Goal: Task Accomplishment & Management: Use online tool/utility

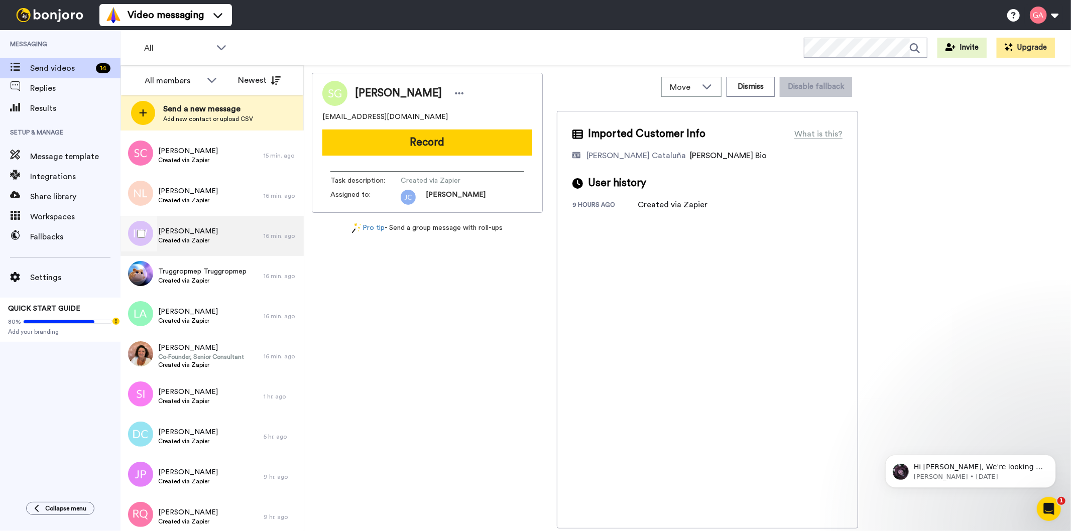
scroll to position [167, 0]
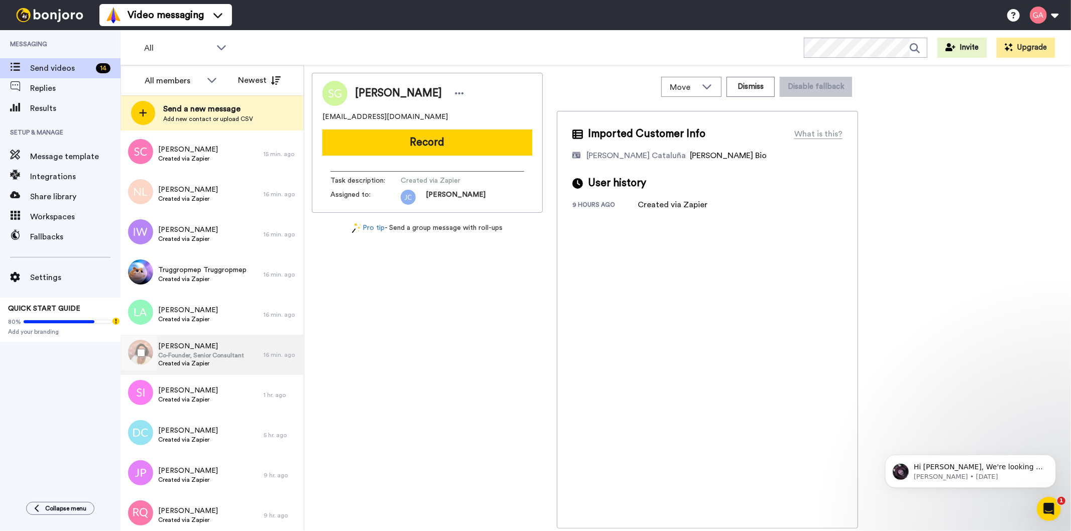
click at [180, 363] on span "Created via Zapier" at bounding box center [201, 363] width 86 height 8
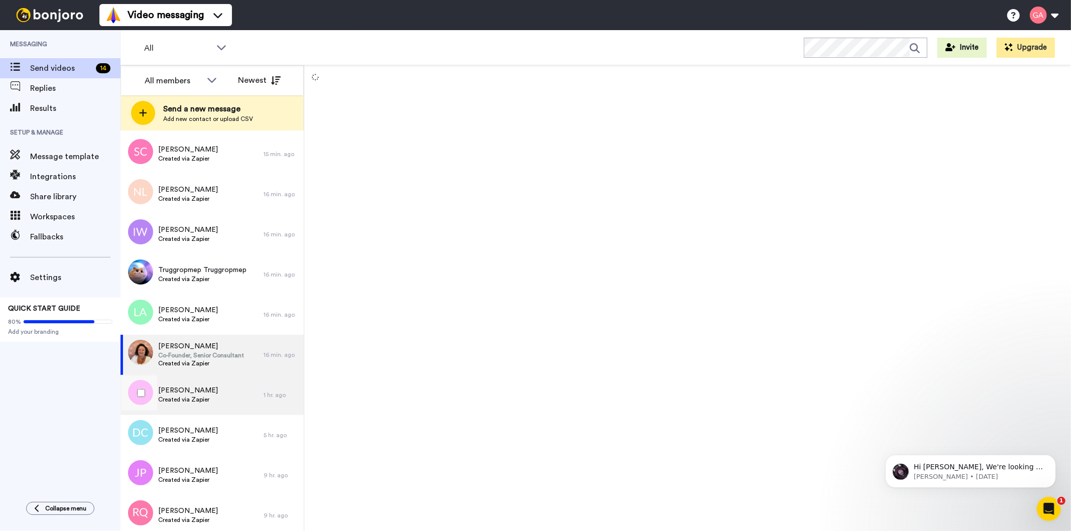
click at [184, 393] on span "[PERSON_NAME]" at bounding box center [188, 391] width 60 height 10
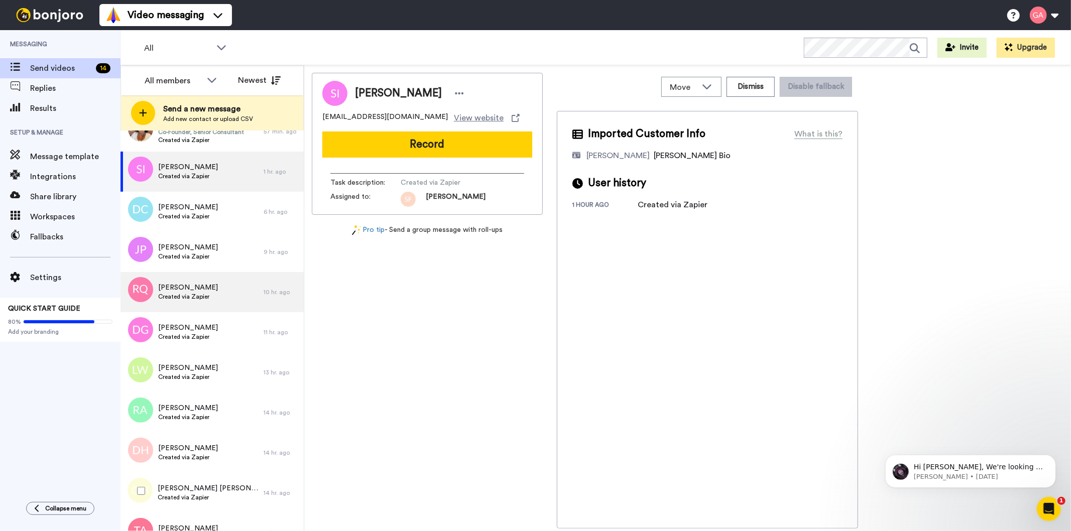
scroll to position [390, 0]
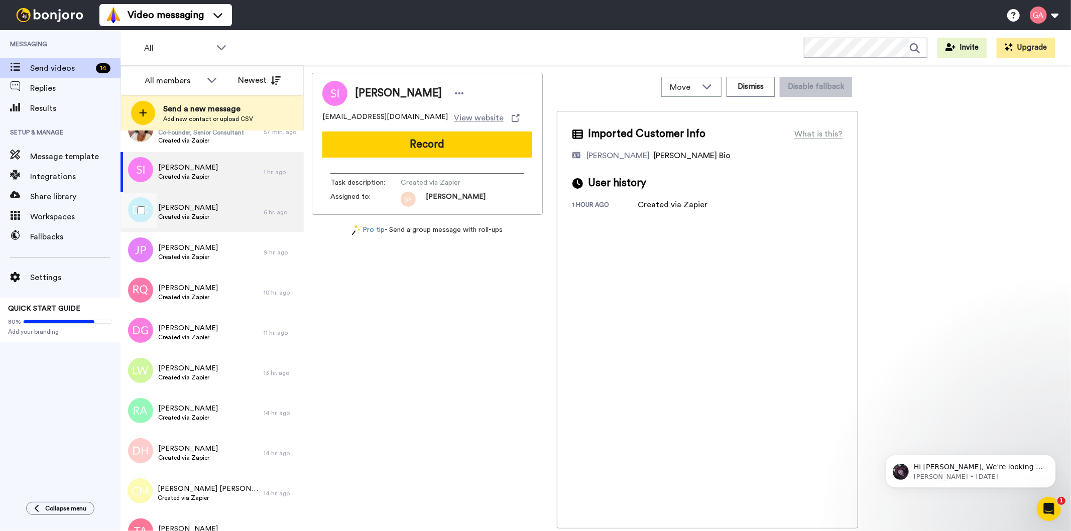
click at [200, 199] on div "Denise Carter Created via Zapier" at bounding box center [191, 212] width 143 height 40
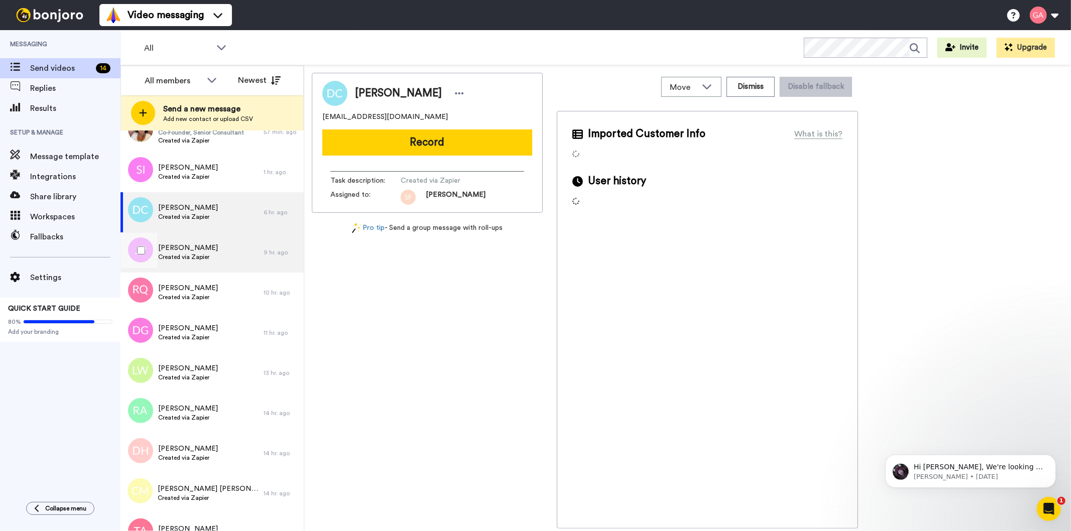
click at [201, 248] on span "[PERSON_NAME]" at bounding box center [188, 248] width 60 height 10
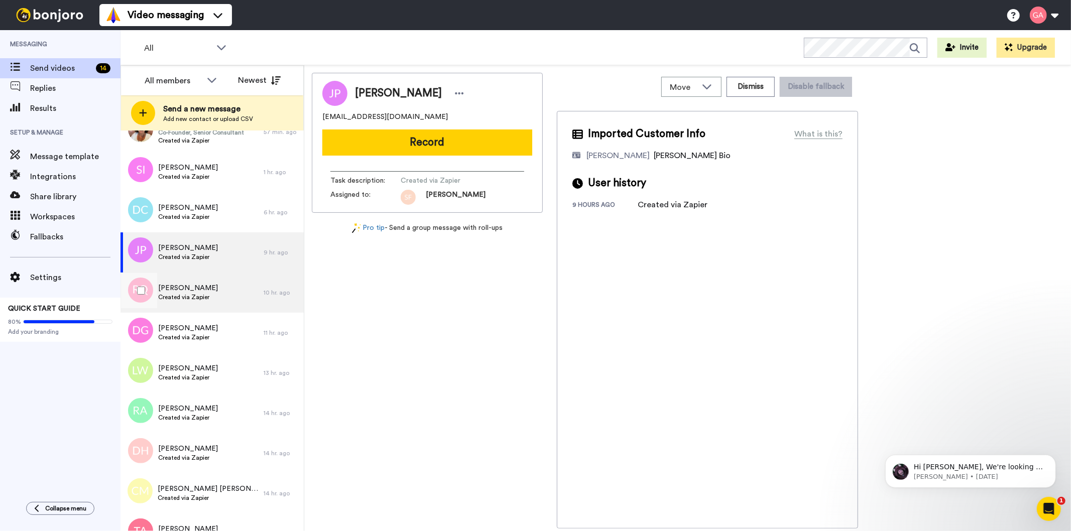
click at [200, 287] on span "[PERSON_NAME]" at bounding box center [188, 288] width 60 height 10
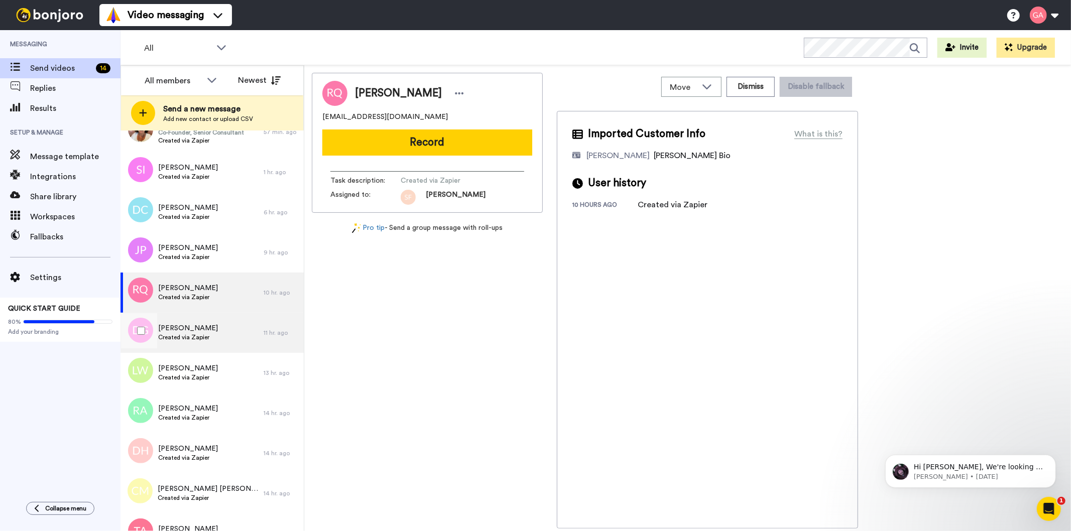
click at [198, 333] on span "Created via Zapier" at bounding box center [188, 337] width 60 height 8
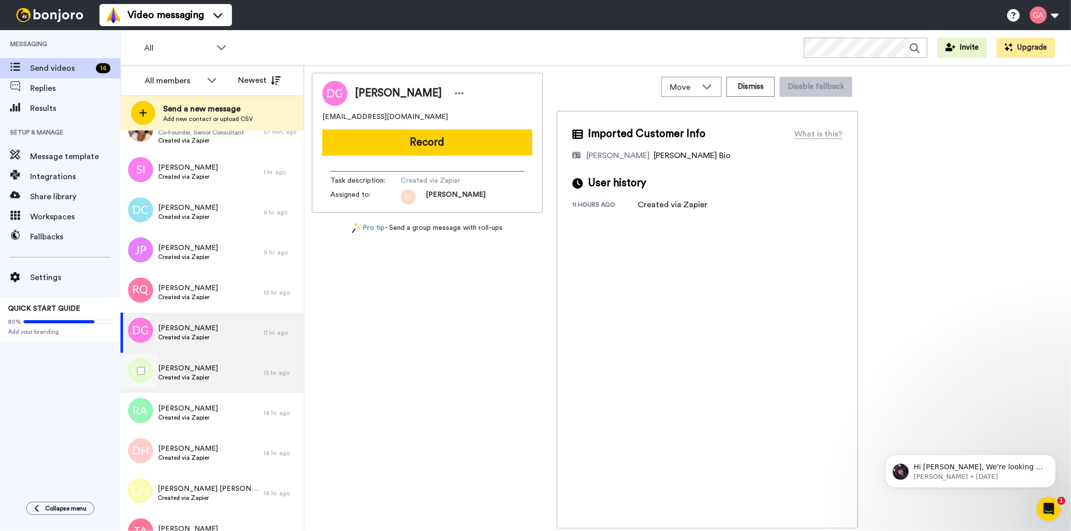
click at [199, 362] on div "Linda Williams Created via Zapier" at bounding box center [191, 373] width 143 height 40
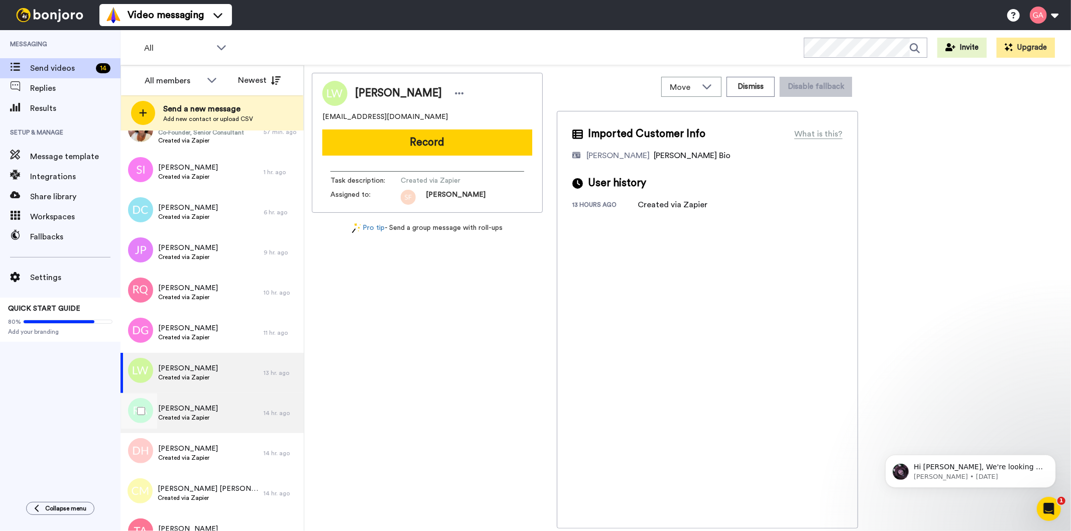
click at [198, 405] on span "[PERSON_NAME]" at bounding box center [188, 409] width 60 height 10
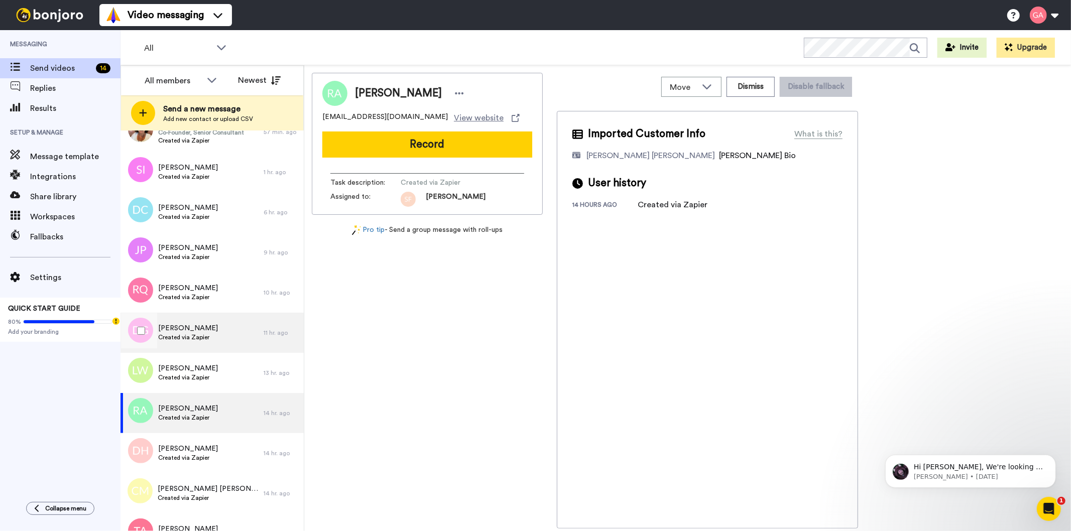
click at [202, 330] on span "[PERSON_NAME]" at bounding box center [188, 328] width 60 height 10
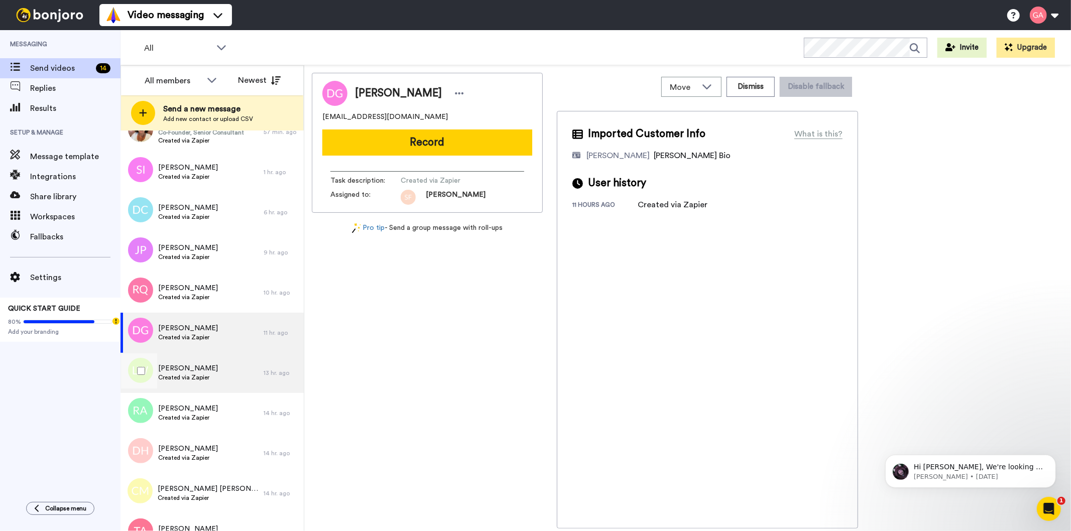
click at [193, 371] on span "[PERSON_NAME]" at bounding box center [188, 368] width 60 height 10
click at [171, 320] on div "DeShonna Goode Created via Zapier" at bounding box center [191, 333] width 143 height 40
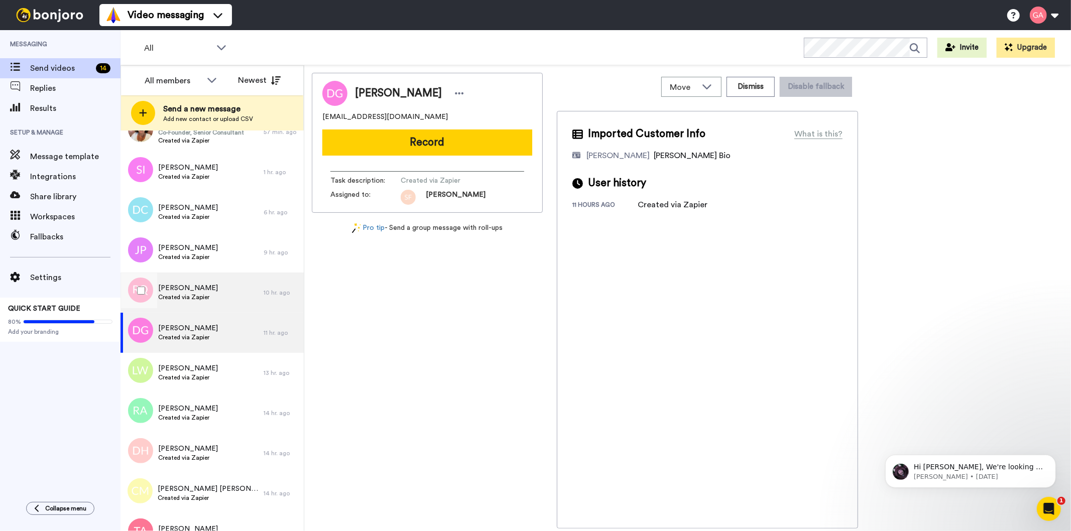
click at [181, 284] on span "Rebecca Quigley" at bounding box center [188, 288] width 60 height 10
click at [181, 335] on span "Created via Zapier" at bounding box center [188, 337] width 60 height 8
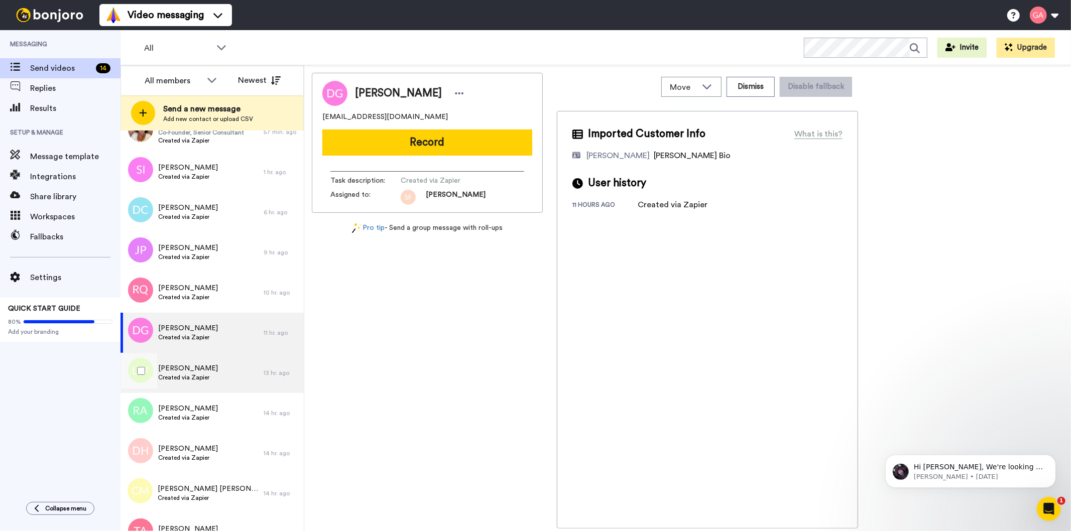
click at [183, 367] on span "Linda Williams" at bounding box center [188, 368] width 60 height 10
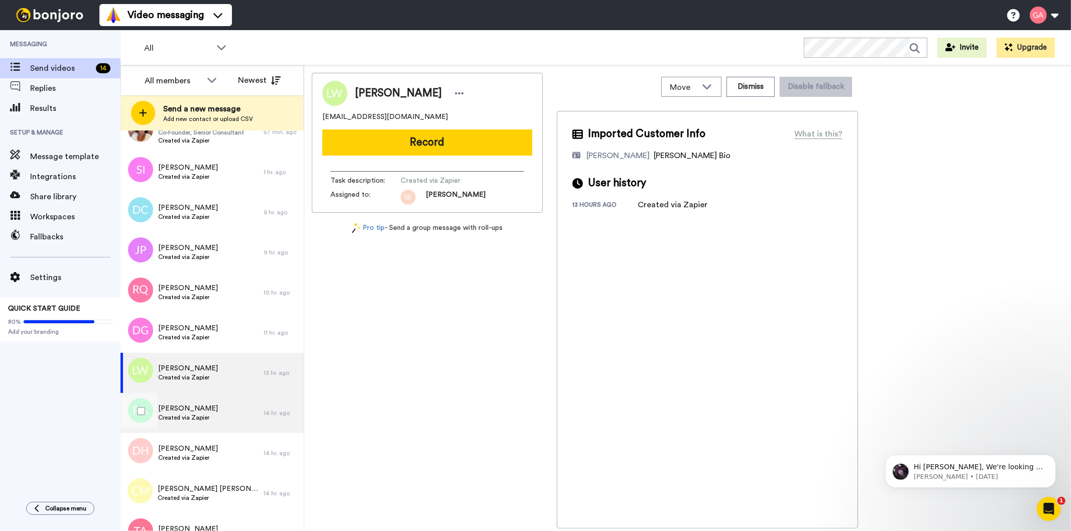
click at [196, 429] on div "Ruth Aikens Created via Zapier" at bounding box center [191, 413] width 143 height 40
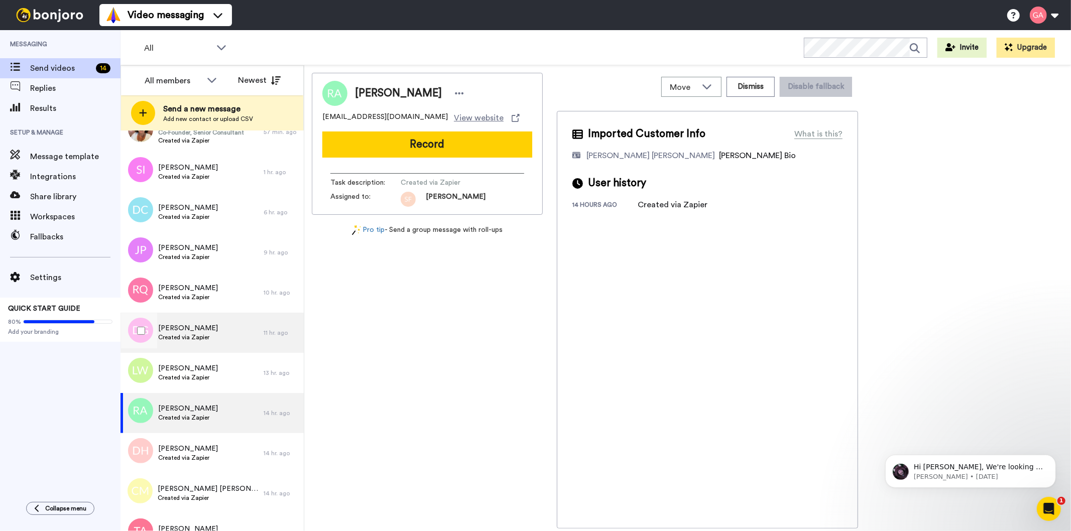
scroll to position [613, 0]
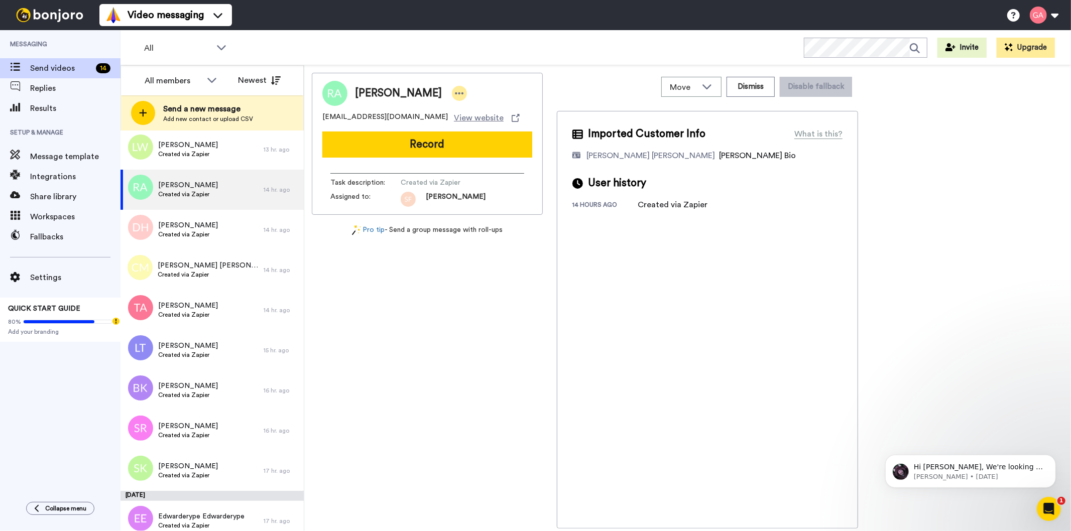
click at [452, 93] on div at bounding box center [459, 93] width 15 height 15
click at [454, 127] on li "Assign" at bounding box center [457, 124] width 73 height 14
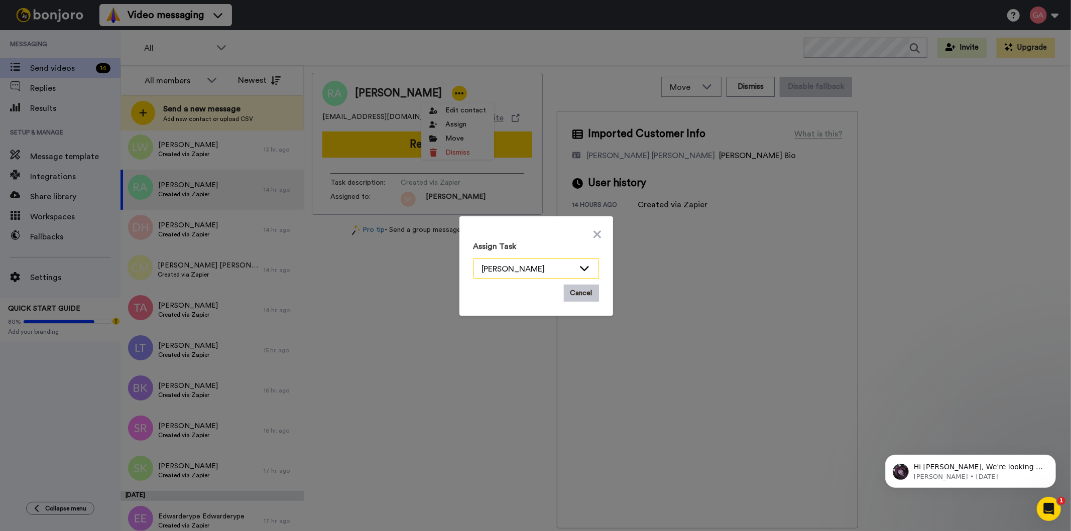
click at [580, 268] on icon at bounding box center [584, 268] width 12 height 10
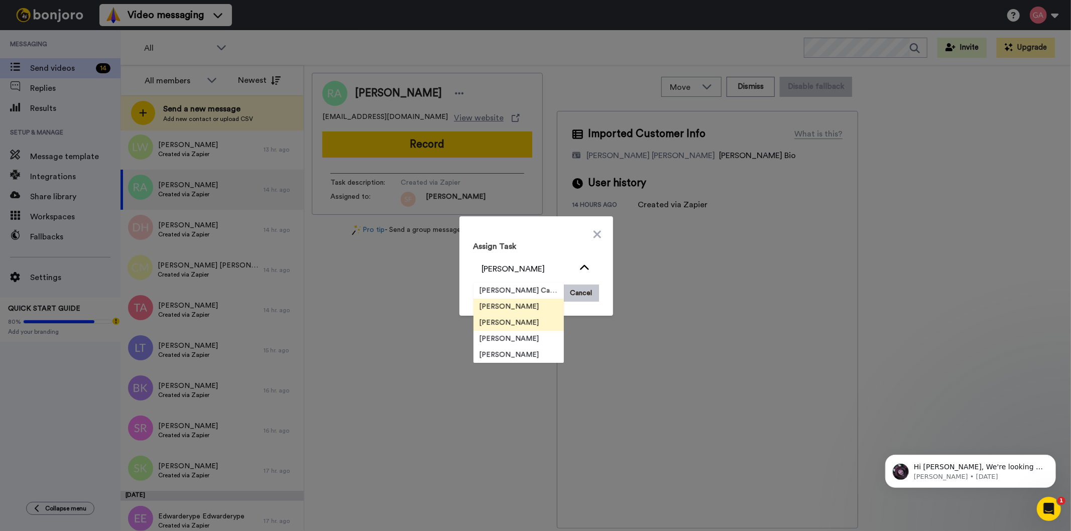
click at [493, 321] on span "[PERSON_NAME]" at bounding box center [509, 323] width 72 height 10
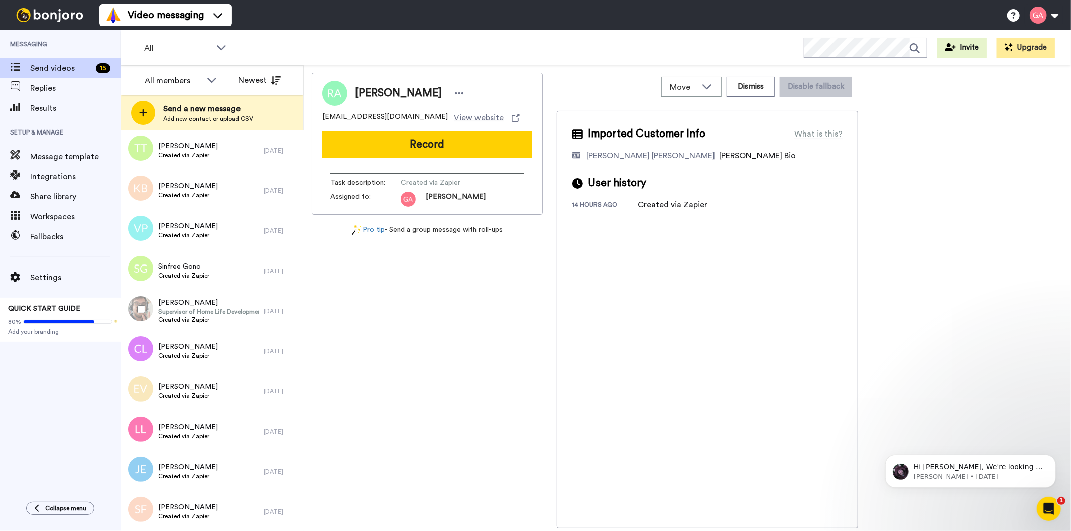
scroll to position [1677, 0]
click at [42, 63] on span "Send videos" at bounding box center [61, 68] width 62 height 12
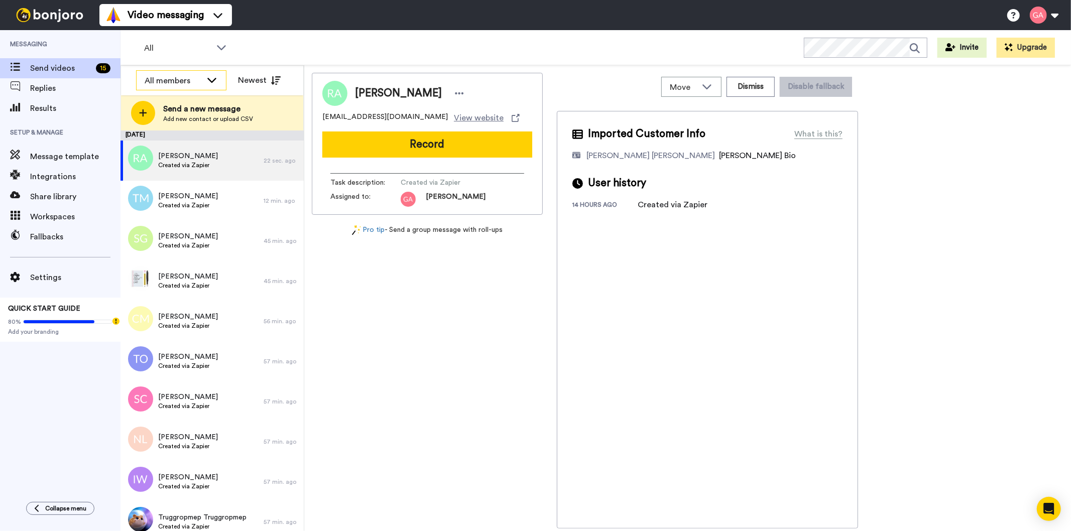
click at [166, 84] on div "All members" at bounding box center [173, 81] width 57 height 12
click at [165, 102] on span "All members" at bounding box center [161, 102] width 51 height 10
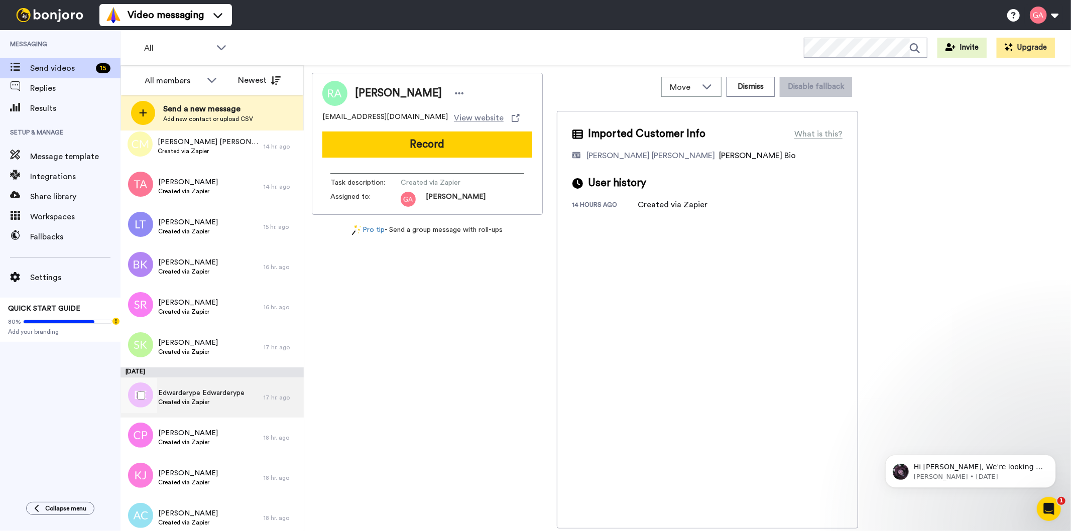
scroll to position [633, 0]
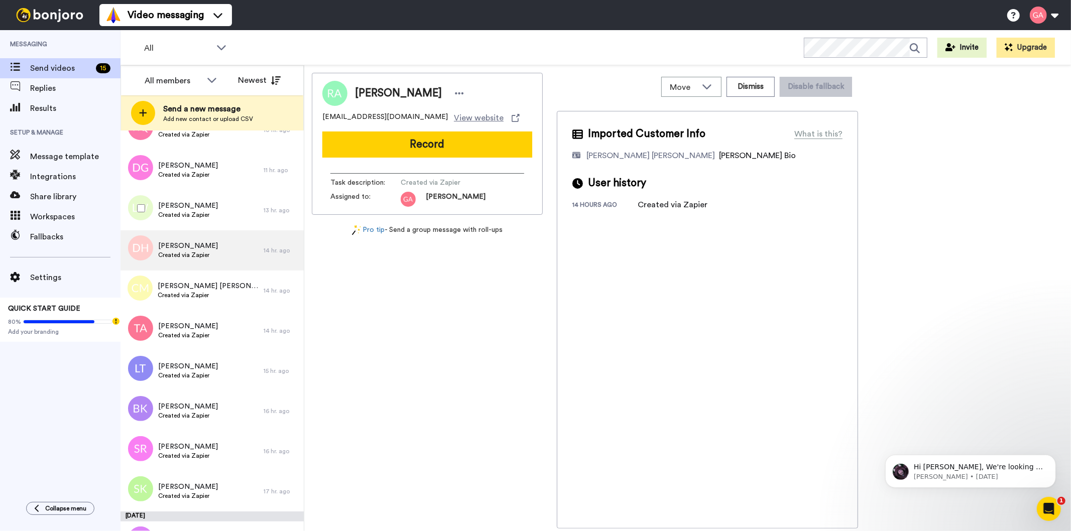
drag, startPoint x: 199, startPoint y: 216, endPoint x: 193, endPoint y: 267, distance: 51.6
click at [199, 215] on span "Created via Zapier" at bounding box center [188, 215] width 60 height 8
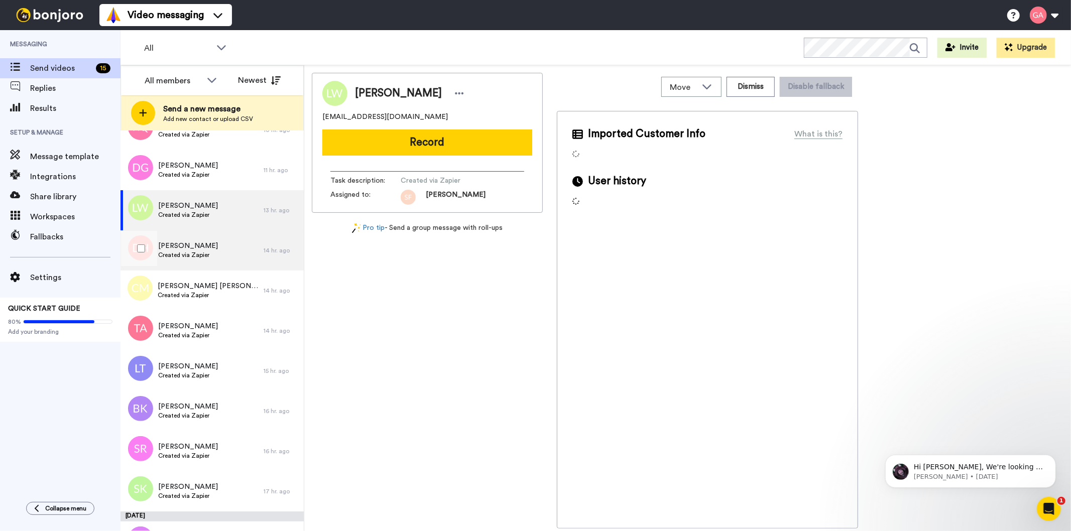
click at [193, 266] on div "Daniel Hornby Created via Zapier" at bounding box center [191, 250] width 143 height 40
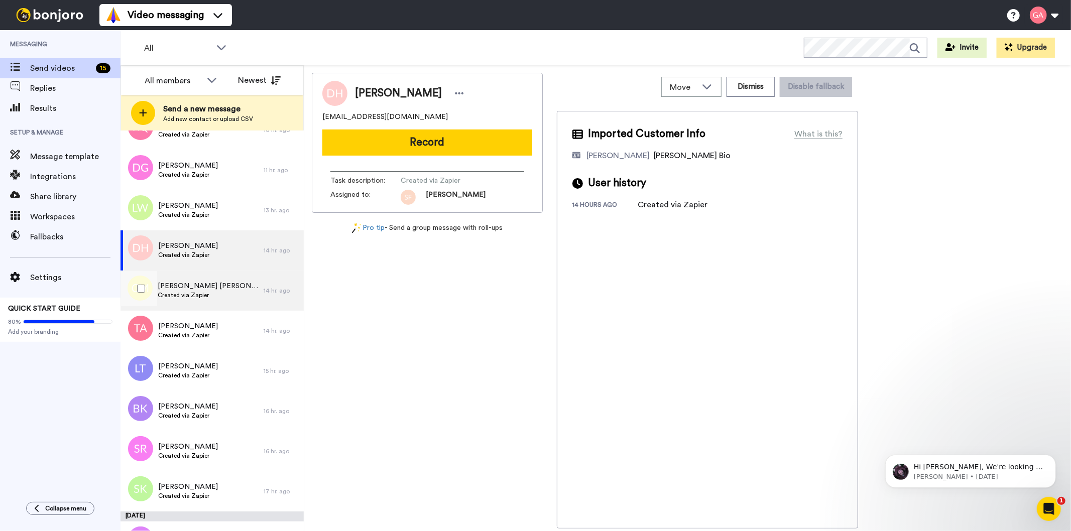
click at [193, 302] on div "Cestia Miller Created via Zapier" at bounding box center [191, 291] width 143 height 40
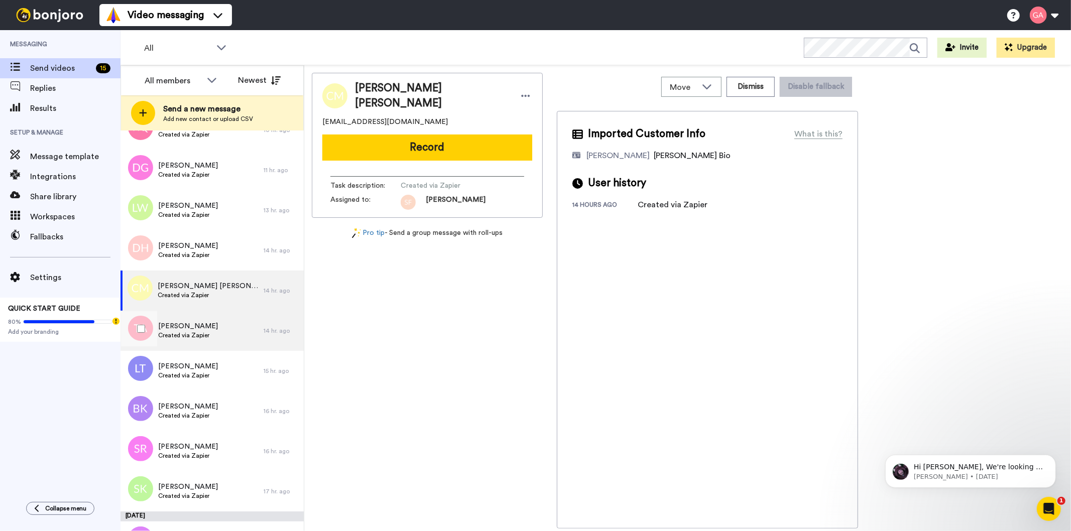
click at [189, 331] on span "Created via Zapier" at bounding box center [188, 335] width 60 height 8
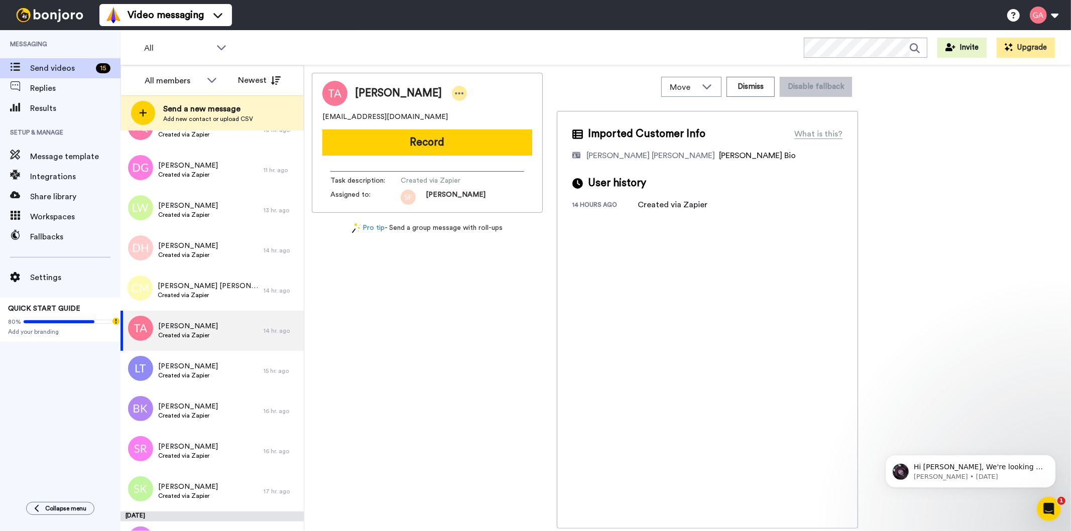
click at [455, 92] on icon at bounding box center [459, 93] width 9 height 2
click at [469, 128] on li "Assign" at bounding box center [472, 124] width 73 height 14
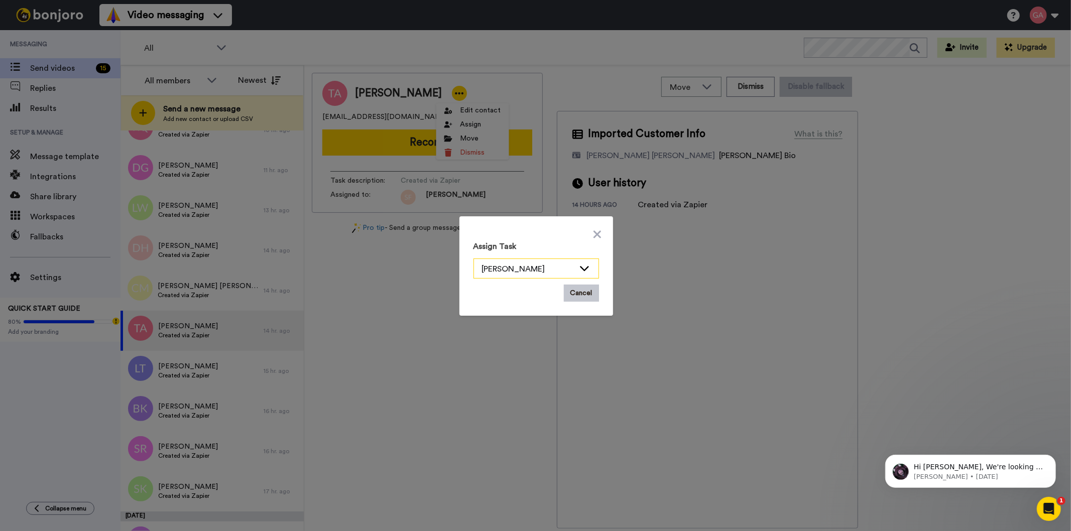
click at [578, 265] on icon at bounding box center [584, 268] width 12 height 10
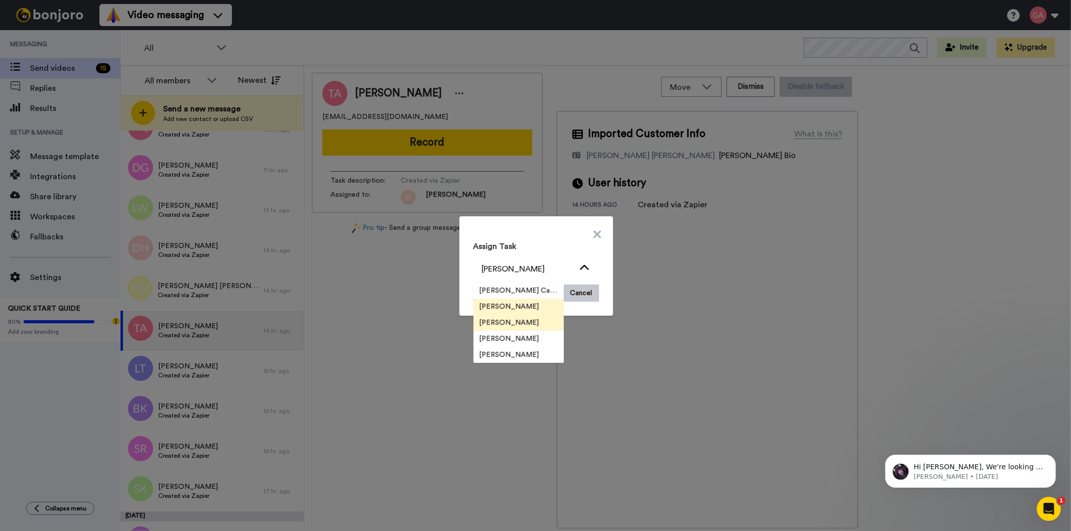
click at [498, 324] on span "[PERSON_NAME]" at bounding box center [509, 323] width 72 height 10
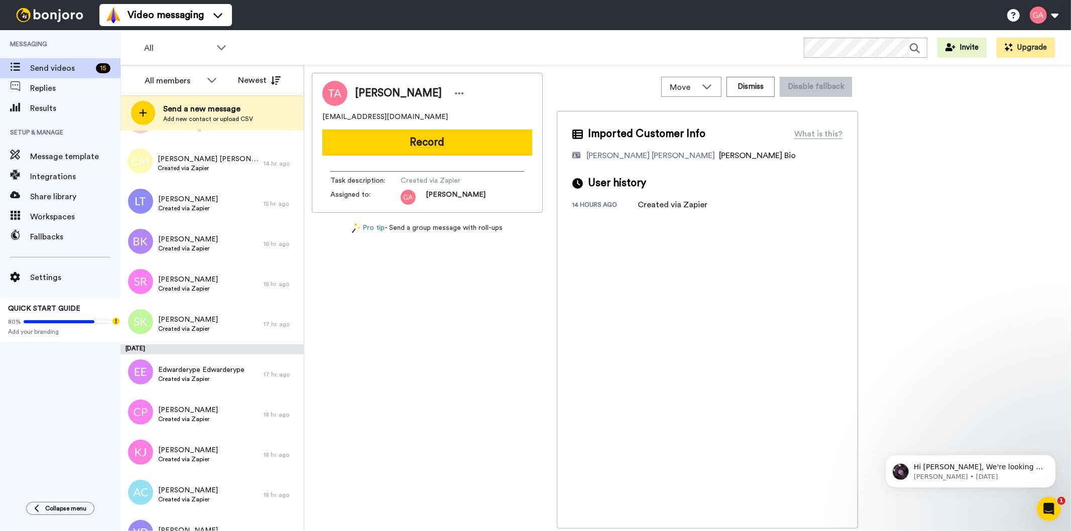
scroll to position [751, 0]
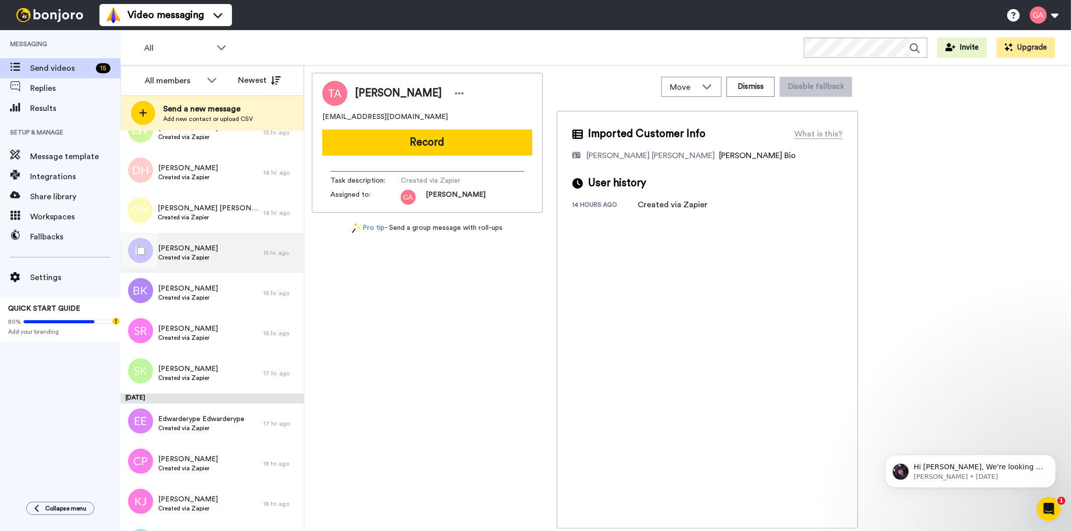
click at [195, 254] on span "Created via Zapier" at bounding box center [188, 258] width 60 height 8
click at [455, 94] on icon at bounding box center [459, 93] width 9 height 10
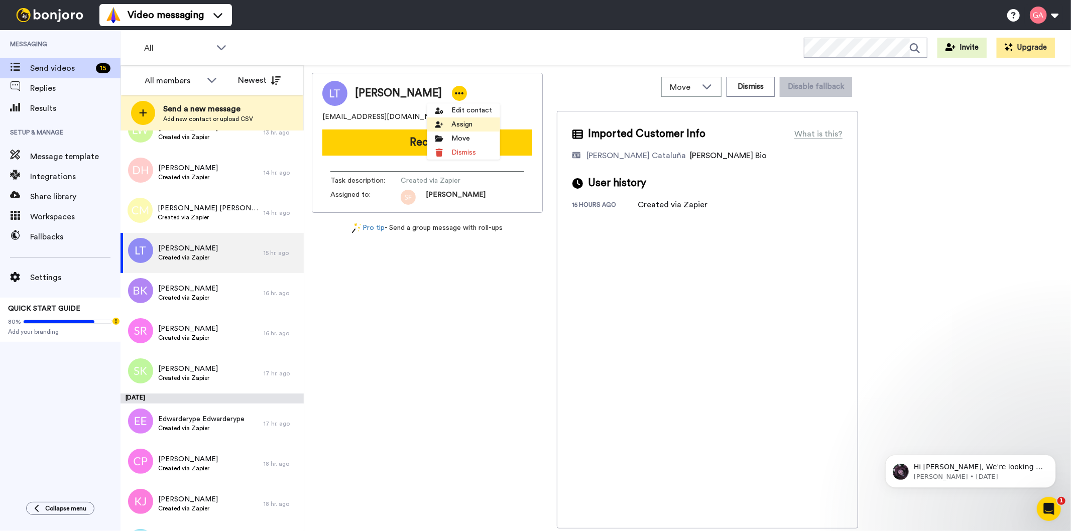
click at [455, 128] on li "Assign" at bounding box center [463, 124] width 73 height 14
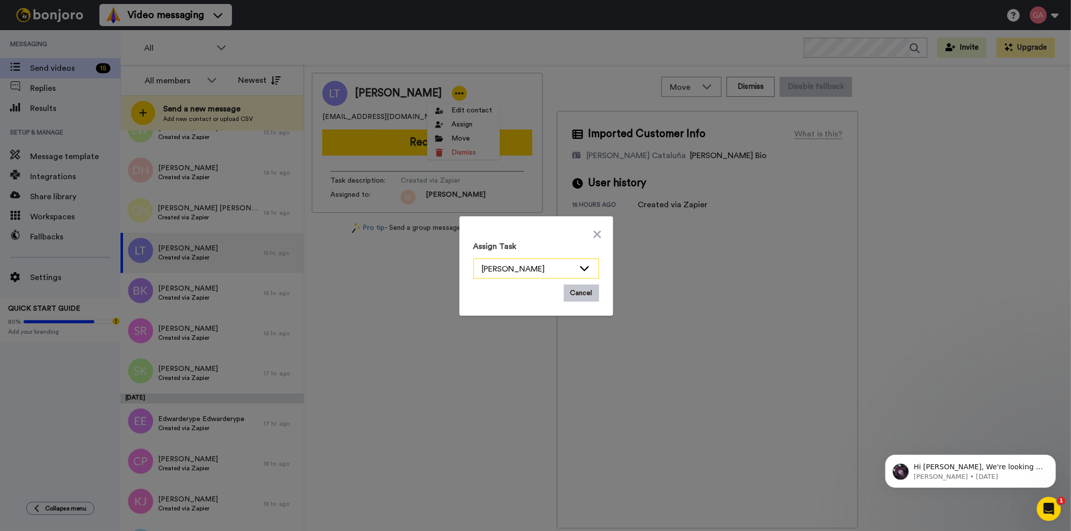
click at [578, 268] on icon at bounding box center [584, 268] width 12 height 10
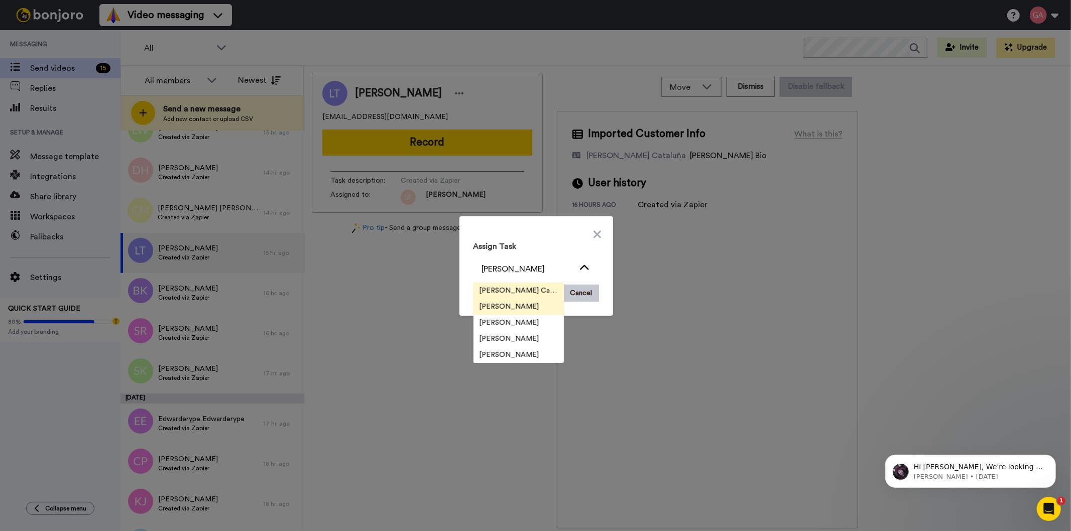
click at [512, 286] on span "[PERSON_NAME] Cataluña" at bounding box center [518, 291] width 90 height 10
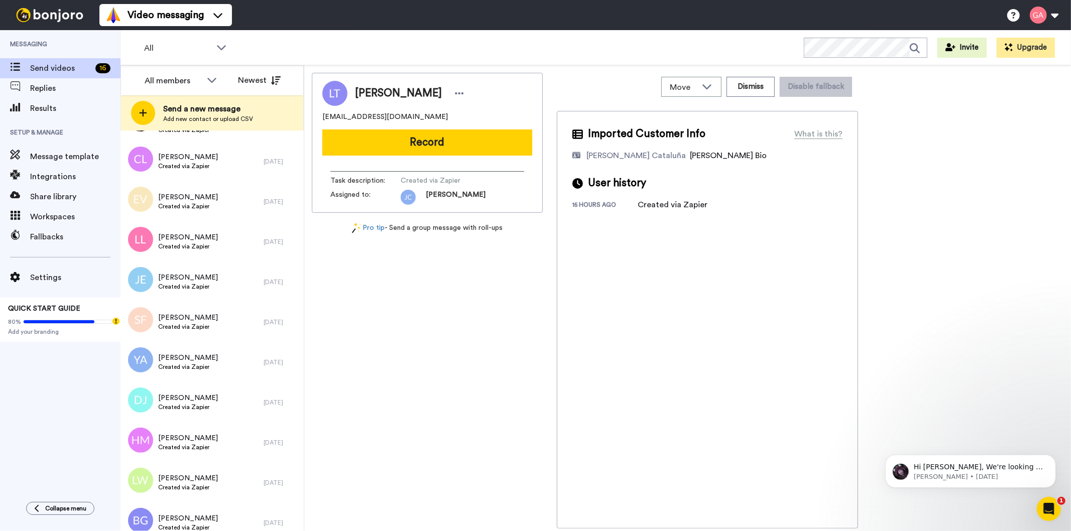
scroll to position [1821, 0]
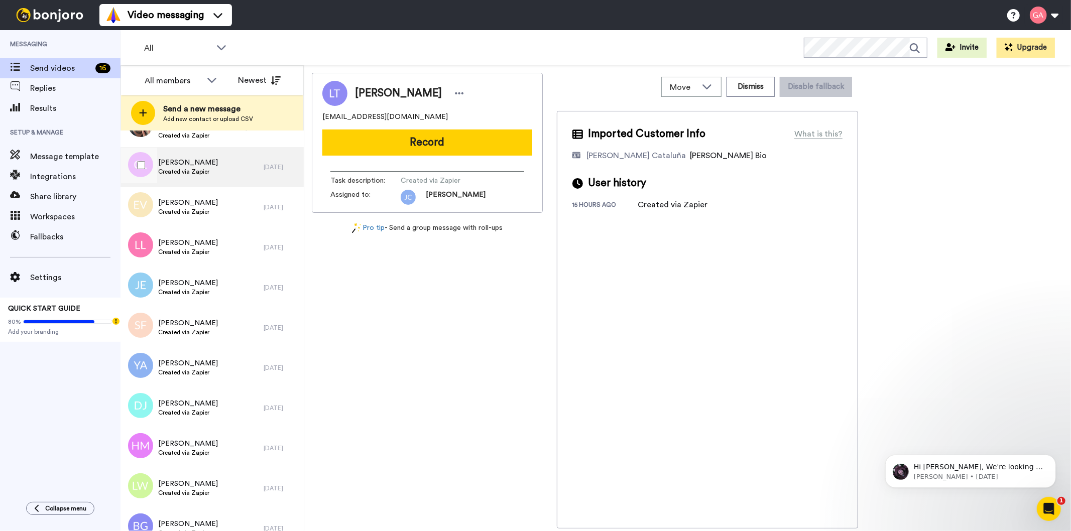
click at [208, 161] on div "Carol Leyland Created via Zapier" at bounding box center [191, 167] width 143 height 40
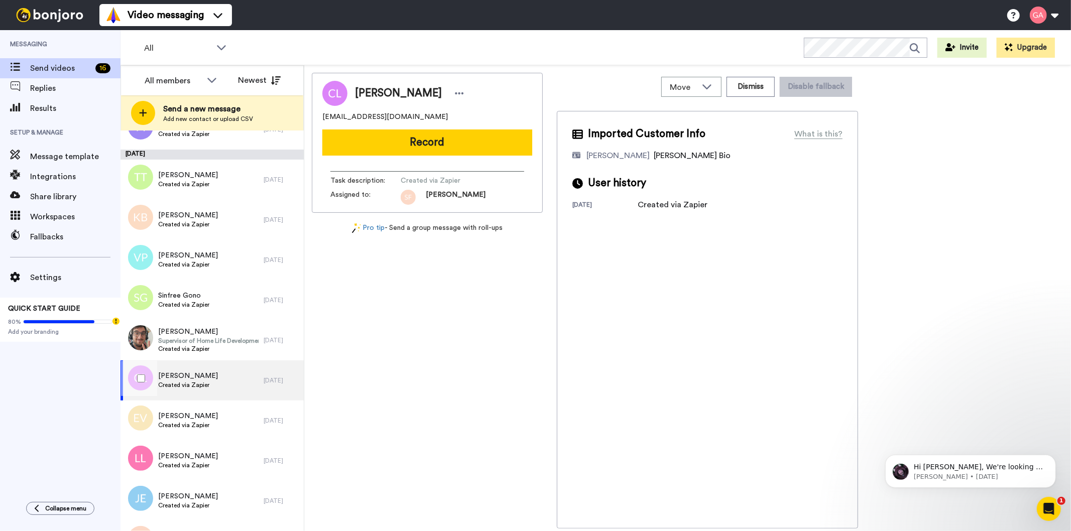
scroll to position [1598, 0]
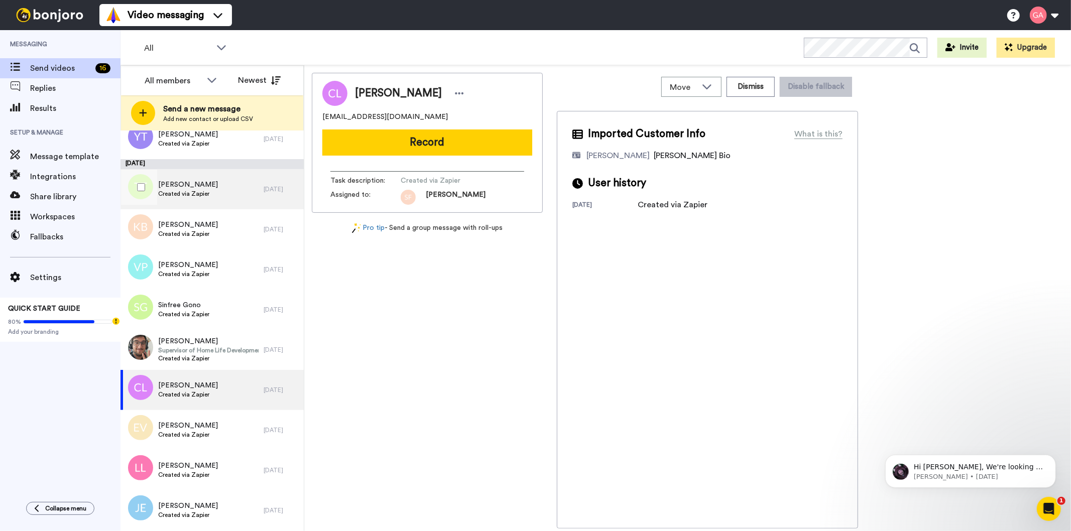
click at [211, 188] on span "Thompson Taiwo" at bounding box center [188, 185] width 60 height 10
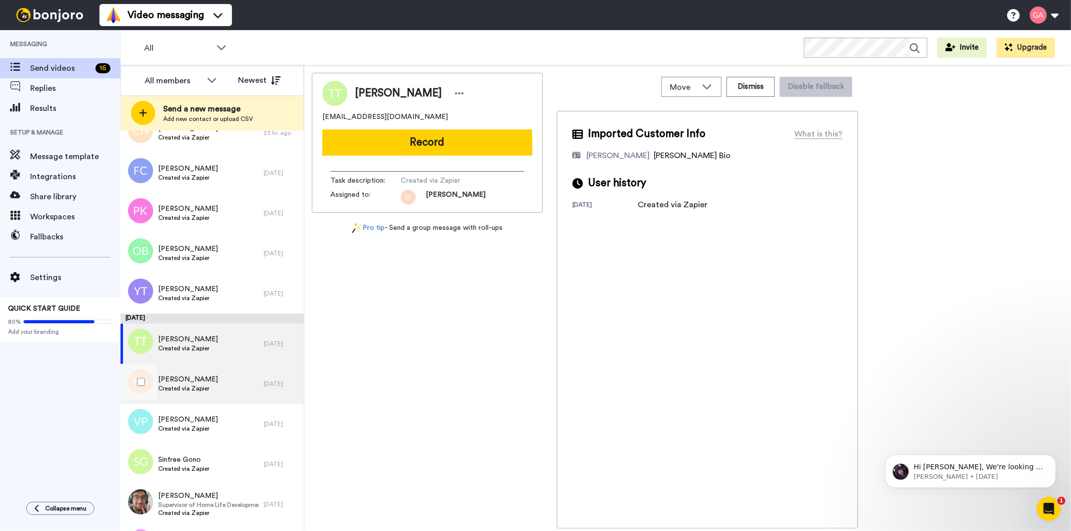
scroll to position [1374, 0]
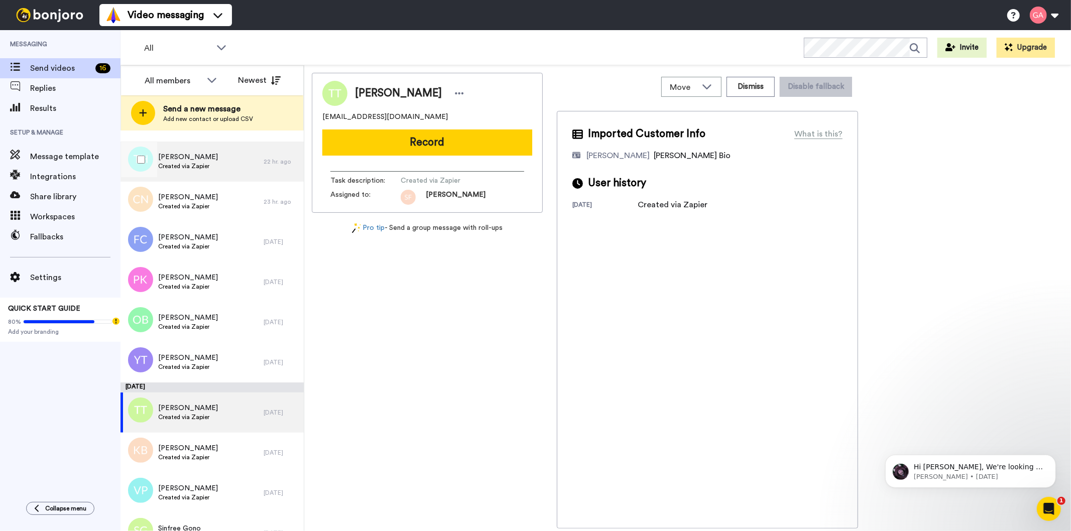
click at [203, 160] on span "Tom Hawes" at bounding box center [188, 157] width 60 height 10
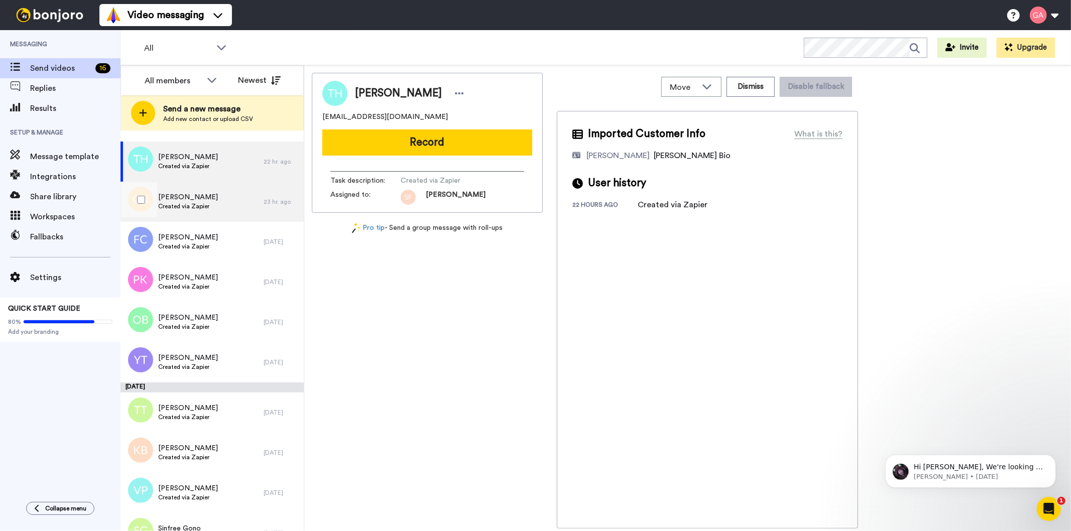
click at [203, 195] on span "Caro Neill" at bounding box center [188, 197] width 60 height 10
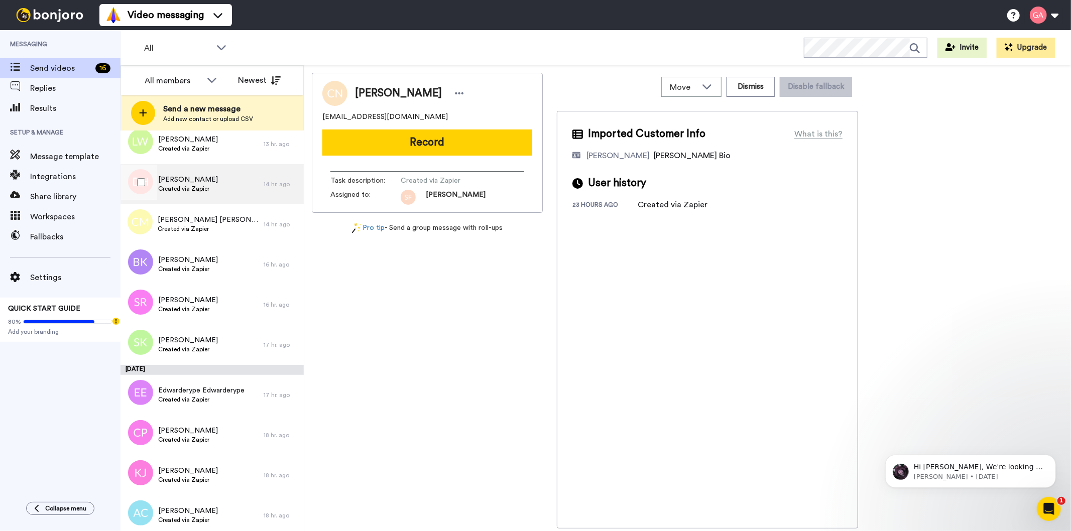
scroll to position [781, 0]
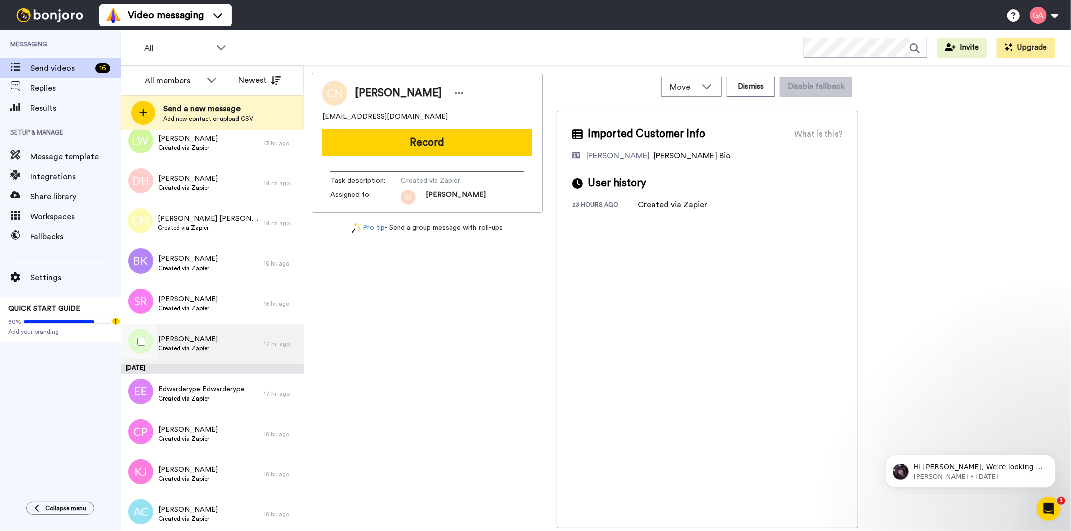
click at [200, 337] on span "[PERSON_NAME]" at bounding box center [188, 339] width 60 height 10
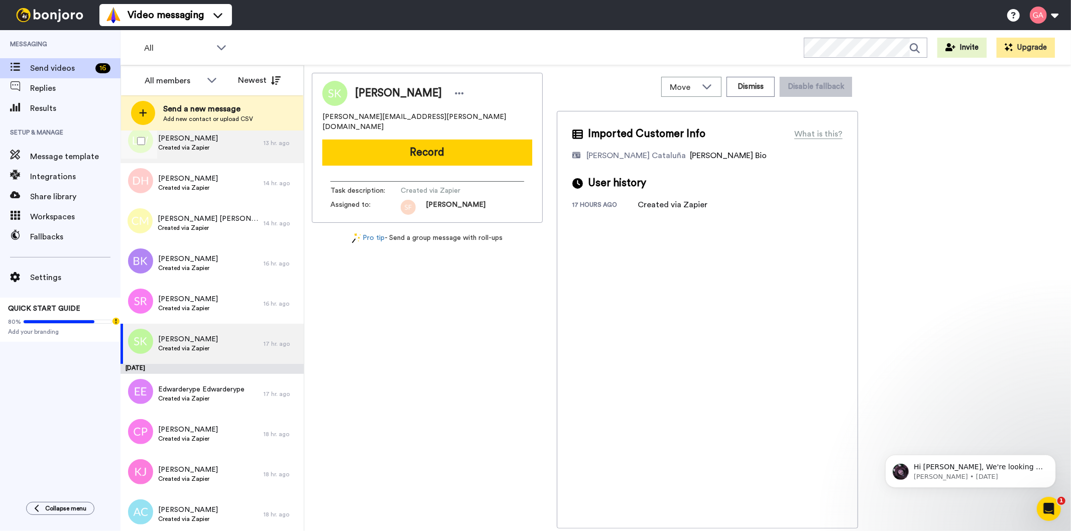
click at [226, 137] on div "Linda Williams Created via Zapier" at bounding box center [191, 143] width 143 height 40
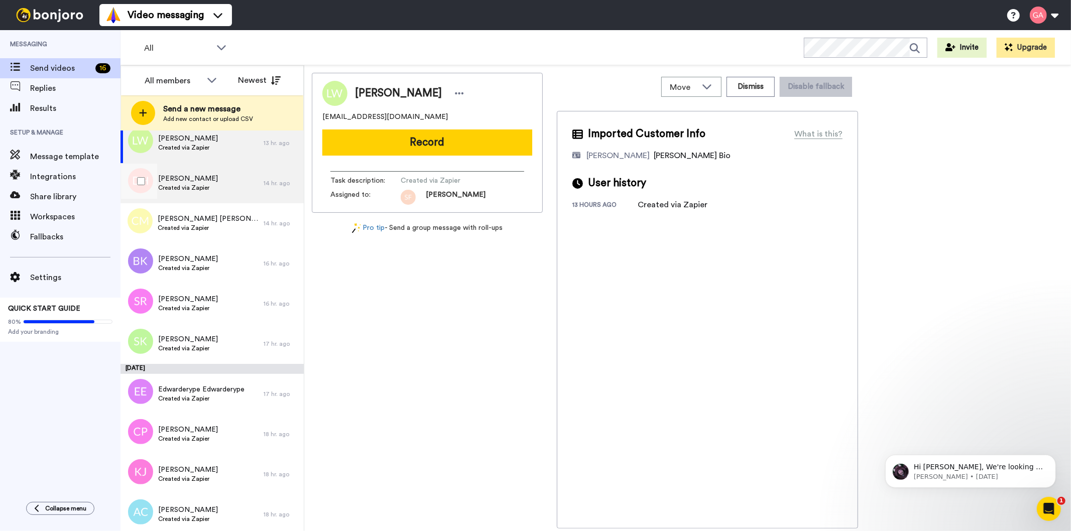
click at [228, 176] on div "Daniel Hornby Created via Zapier" at bounding box center [191, 183] width 143 height 40
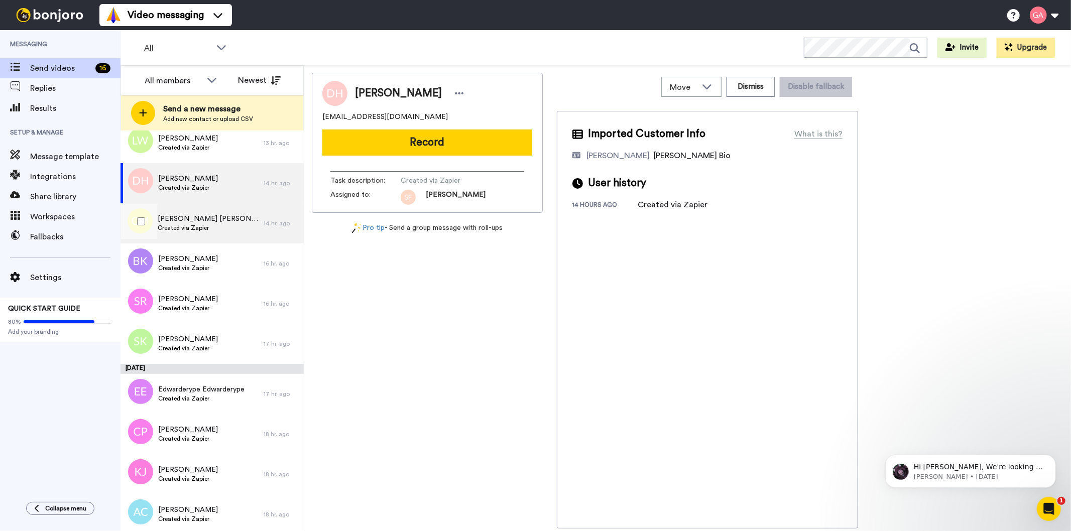
click at [217, 210] on div "Cestia Miller Created via Zapier" at bounding box center [191, 223] width 143 height 40
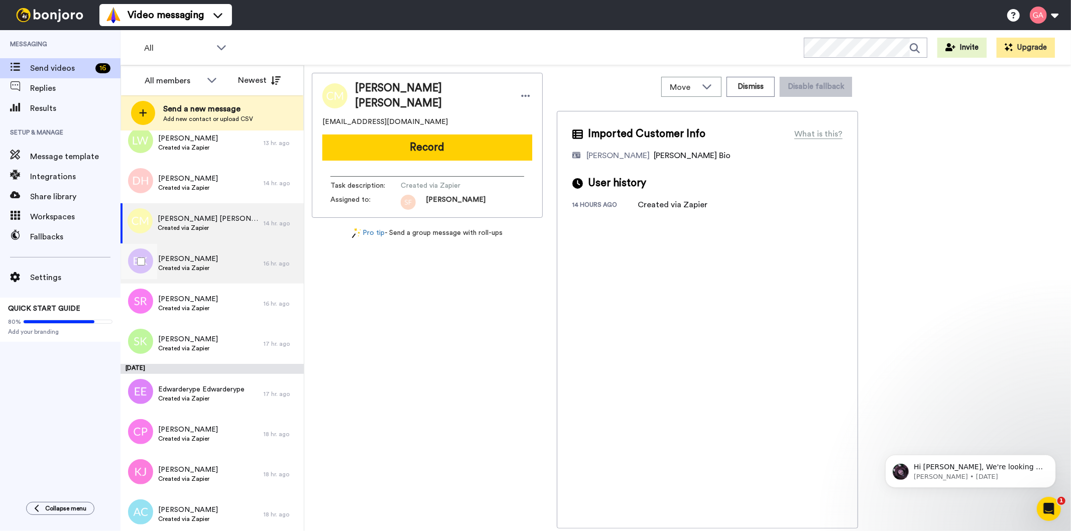
click at [209, 270] on div "Basil King Created via Zapier" at bounding box center [191, 263] width 143 height 40
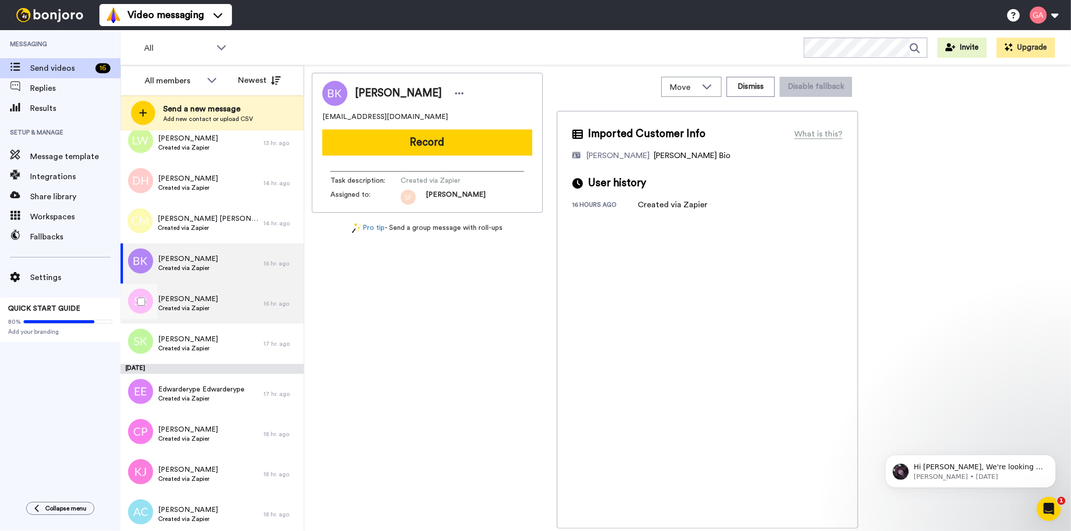
click at [210, 301] on span "Sarabeth Richardson" at bounding box center [188, 299] width 60 height 10
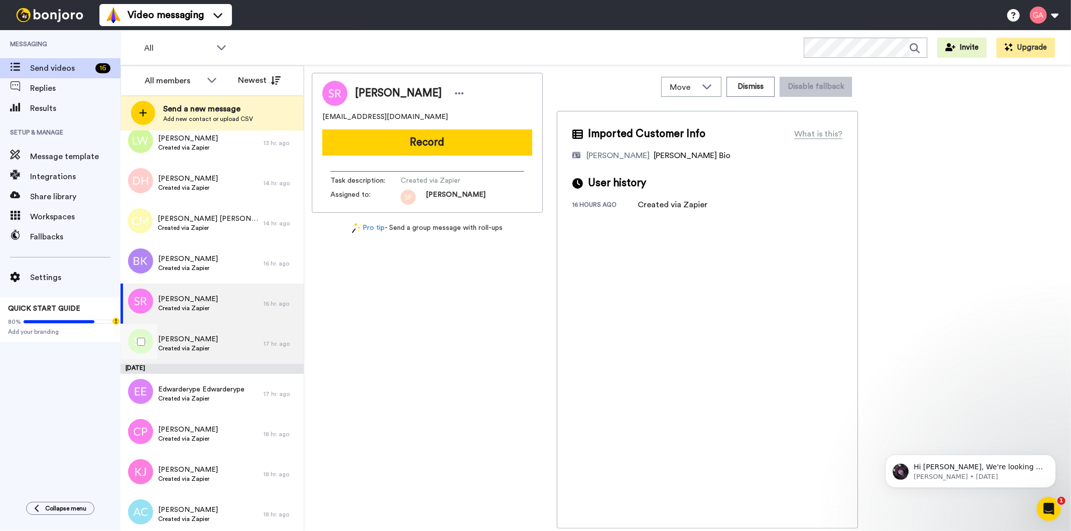
click at [203, 348] on span "Created via Zapier" at bounding box center [188, 348] width 60 height 8
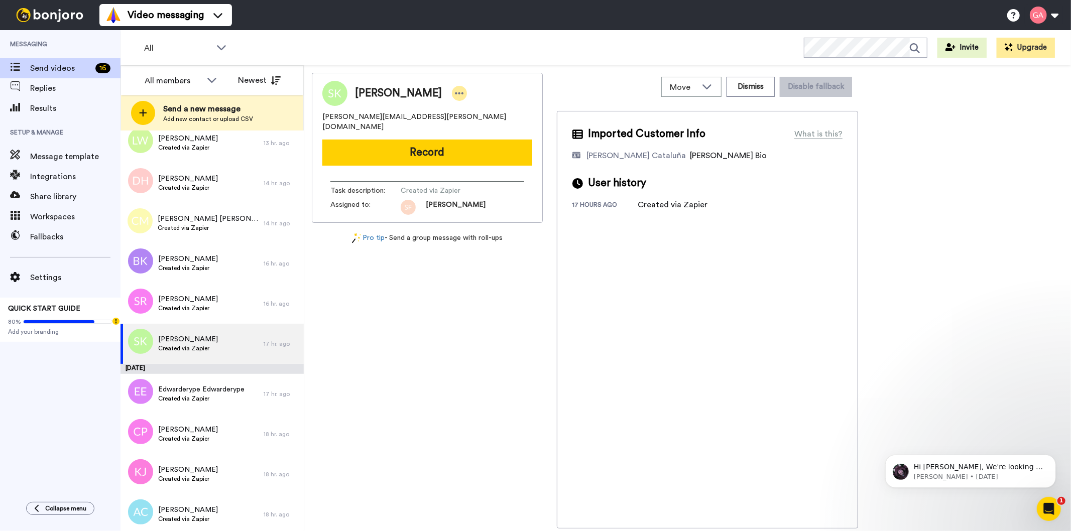
click at [458, 91] on icon at bounding box center [459, 93] width 9 height 10
click at [485, 124] on li "Assign" at bounding box center [490, 124] width 73 height 14
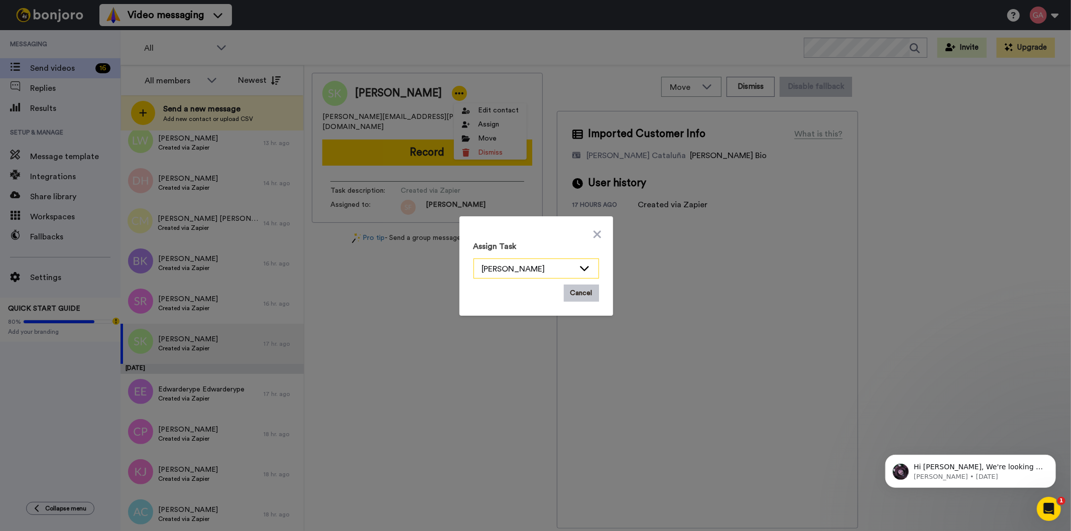
click at [551, 273] on div "[PERSON_NAME]" at bounding box center [528, 269] width 92 height 12
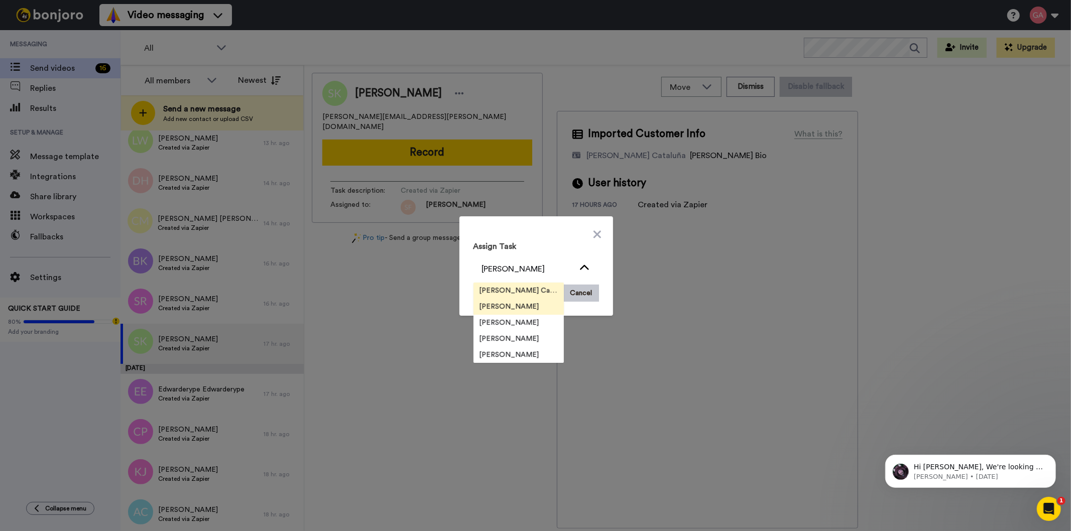
click at [514, 284] on li "[PERSON_NAME] Cataluña" at bounding box center [518, 291] width 90 height 16
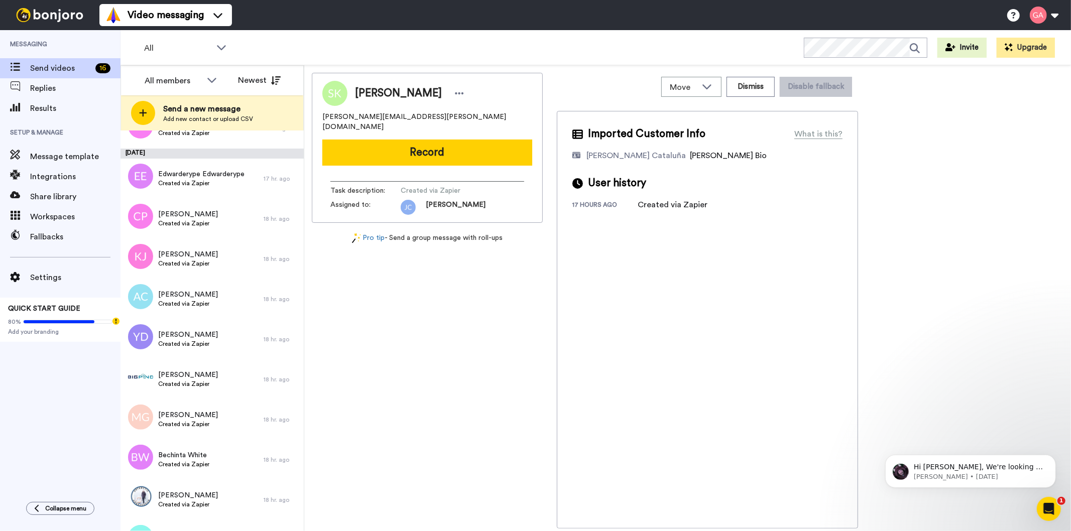
scroll to position [936, 0]
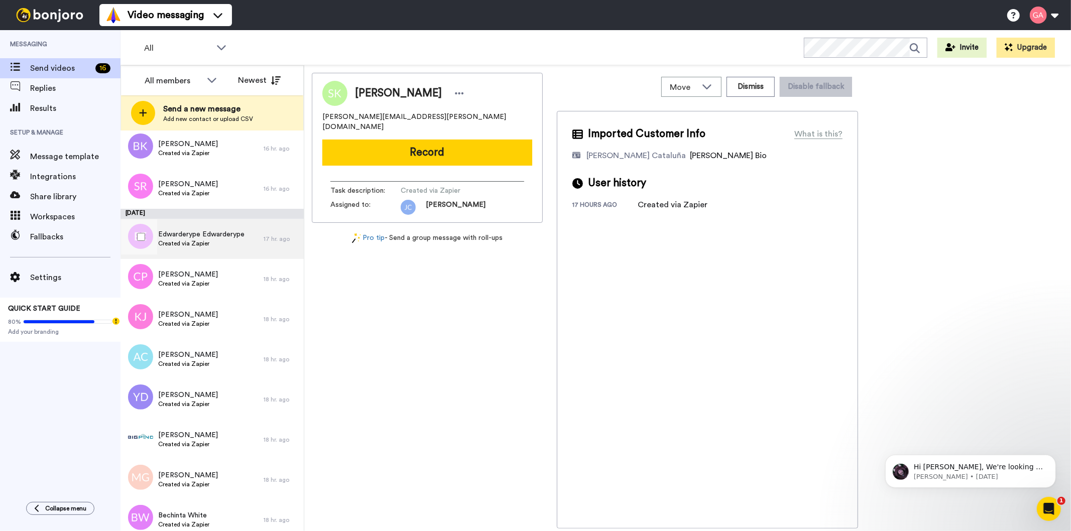
click at [207, 239] on span "Created via Zapier" at bounding box center [201, 243] width 86 height 8
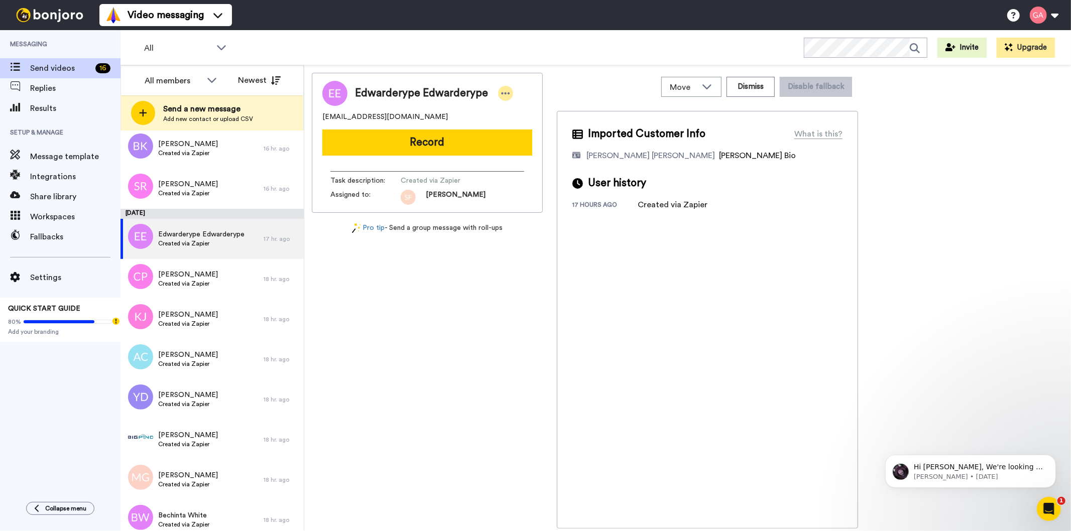
click at [501, 89] on icon at bounding box center [505, 93] width 9 height 10
click at [535, 129] on li "Assign" at bounding box center [530, 124] width 73 height 14
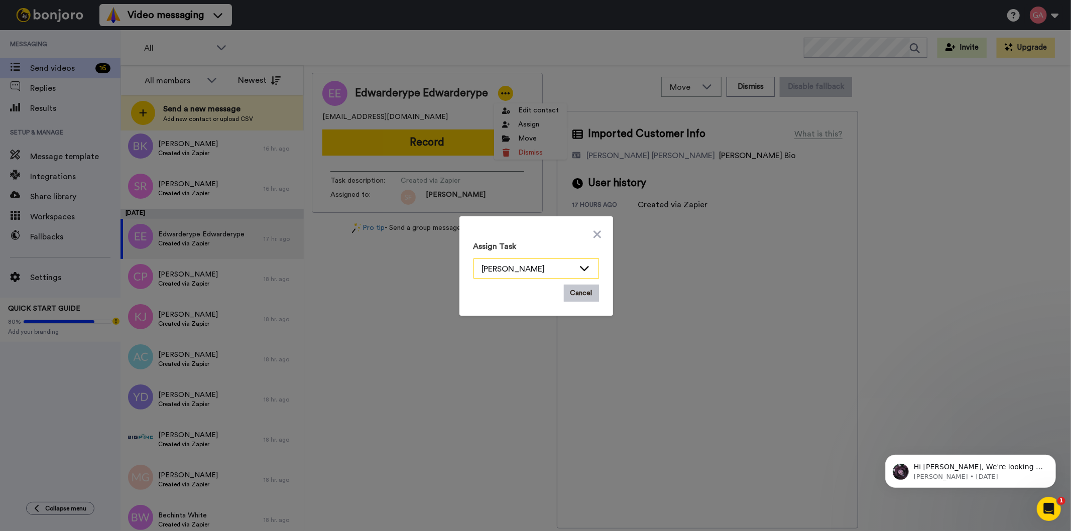
click at [528, 271] on div "[PERSON_NAME]" at bounding box center [528, 269] width 92 height 12
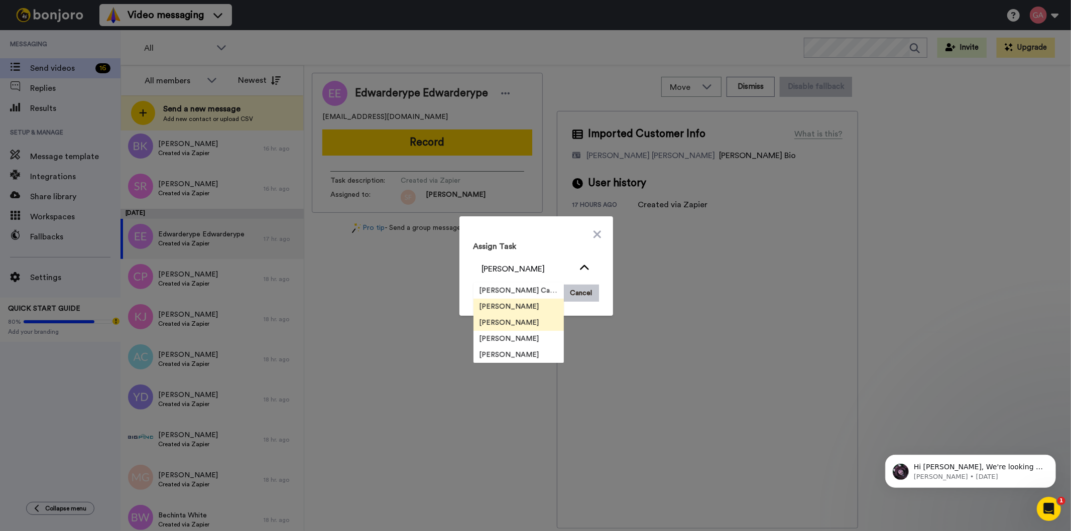
click at [502, 325] on span "[PERSON_NAME]" at bounding box center [509, 323] width 72 height 10
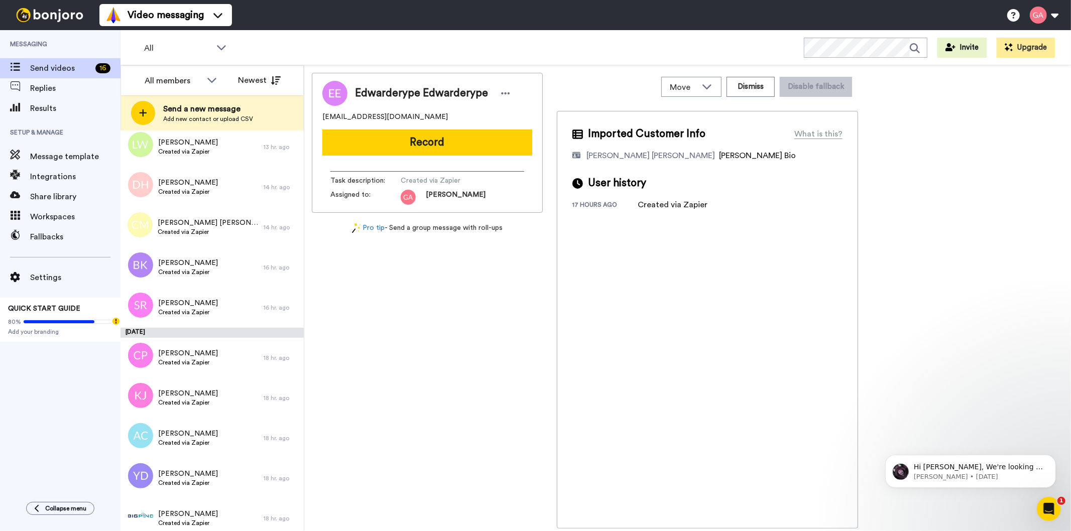
scroll to position [867, 0]
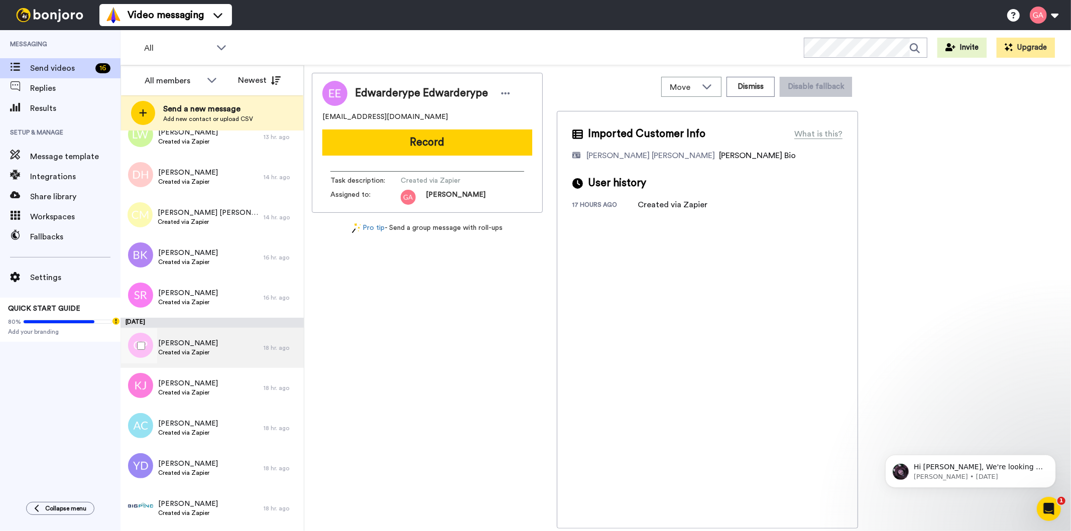
click at [166, 342] on span "[PERSON_NAME]" at bounding box center [188, 343] width 60 height 10
click at [455, 94] on icon at bounding box center [459, 93] width 9 height 10
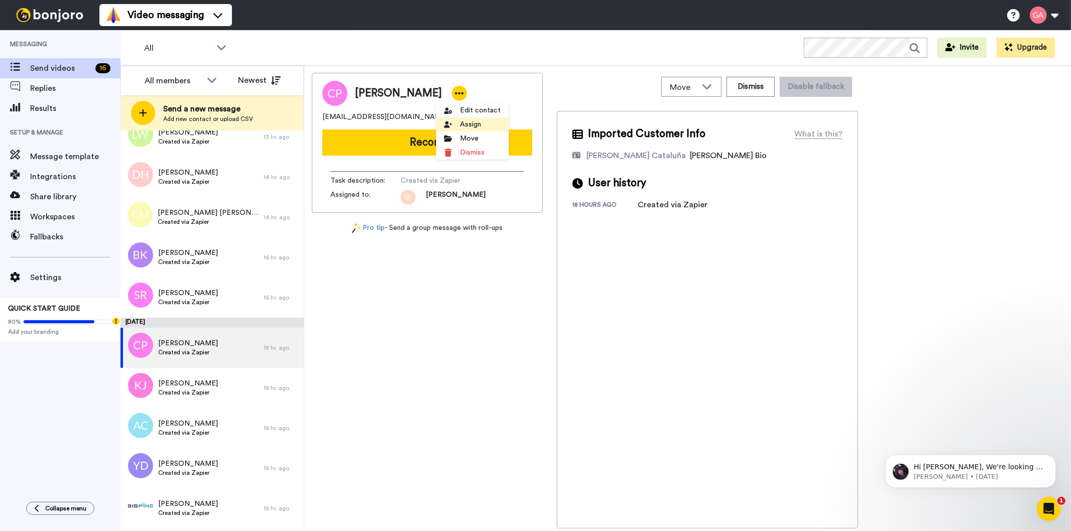
click at [465, 124] on li "Assign" at bounding box center [472, 124] width 73 height 14
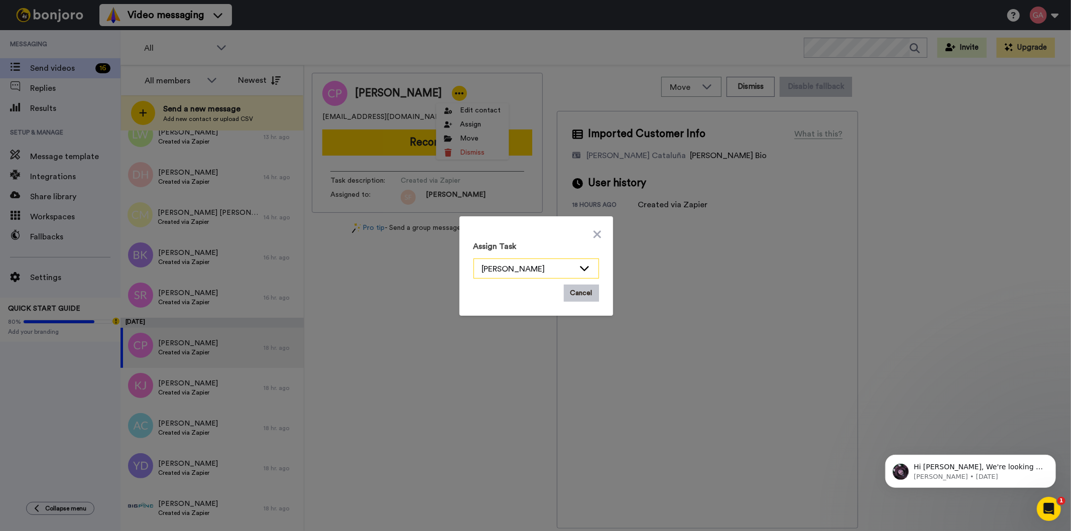
click at [510, 273] on div "[PERSON_NAME]" at bounding box center [528, 269] width 92 height 12
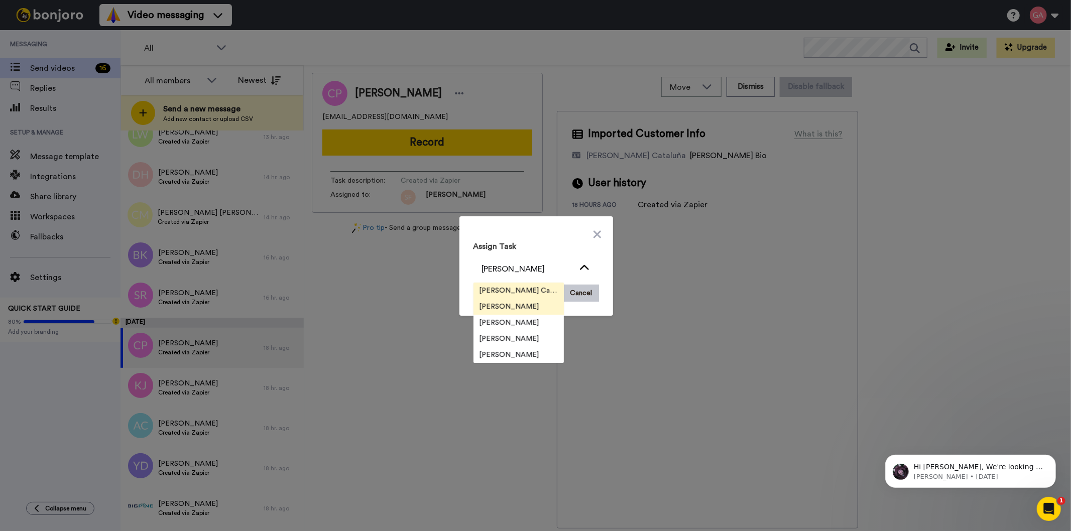
click at [510, 287] on span "[PERSON_NAME] Cataluña" at bounding box center [518, 291] width 90 height 10
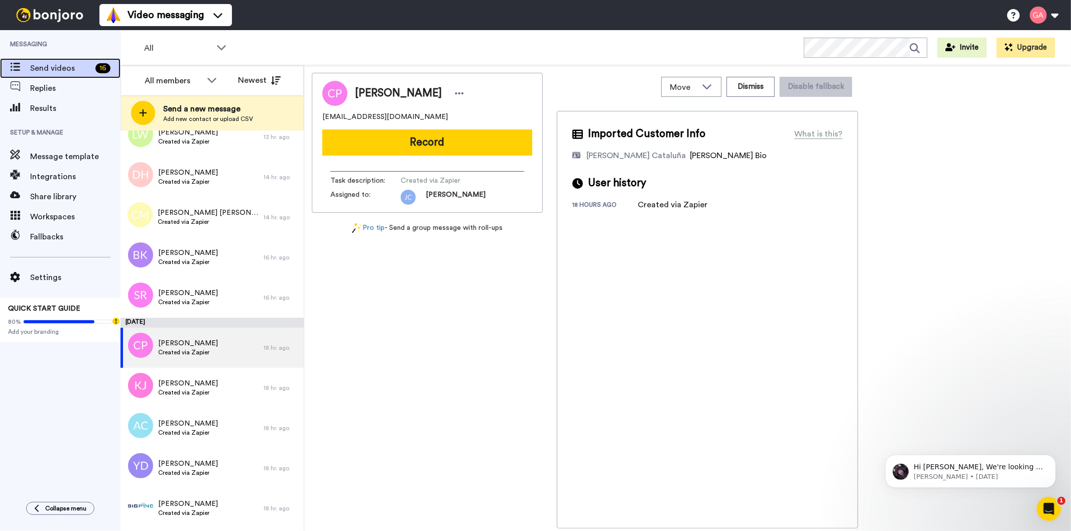
click at [78, 69] on span "Send videos" at bounding box center [60, 68] width 61 height 12
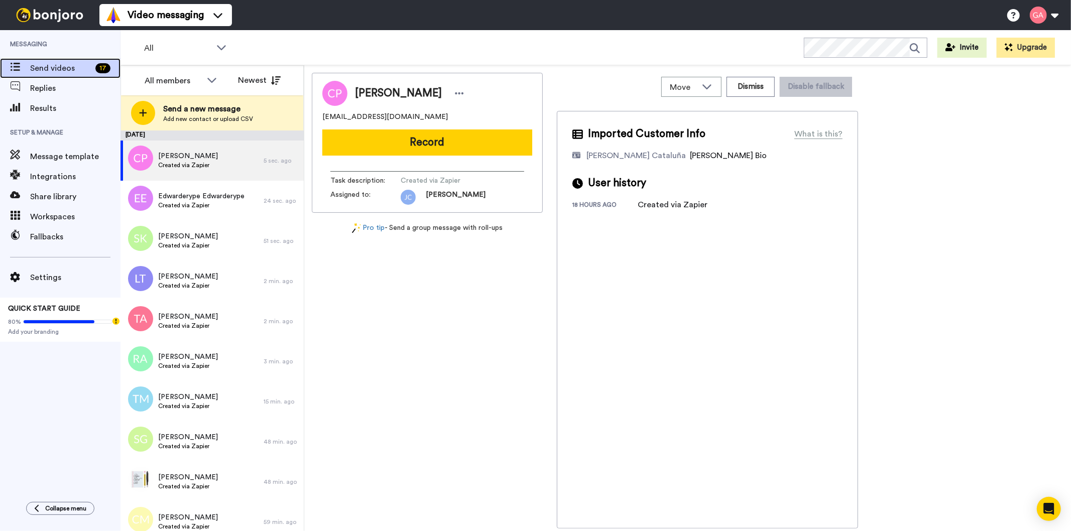
click at [76, 66] on span "Send videos" at bounding box center [60, 68] width 61 height 12
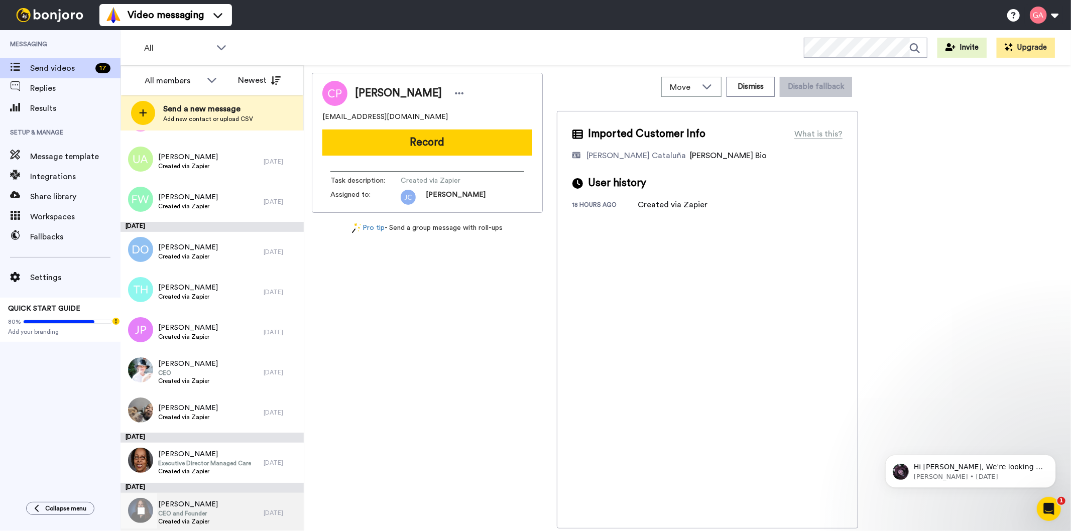
scroll to position [3043, 0]
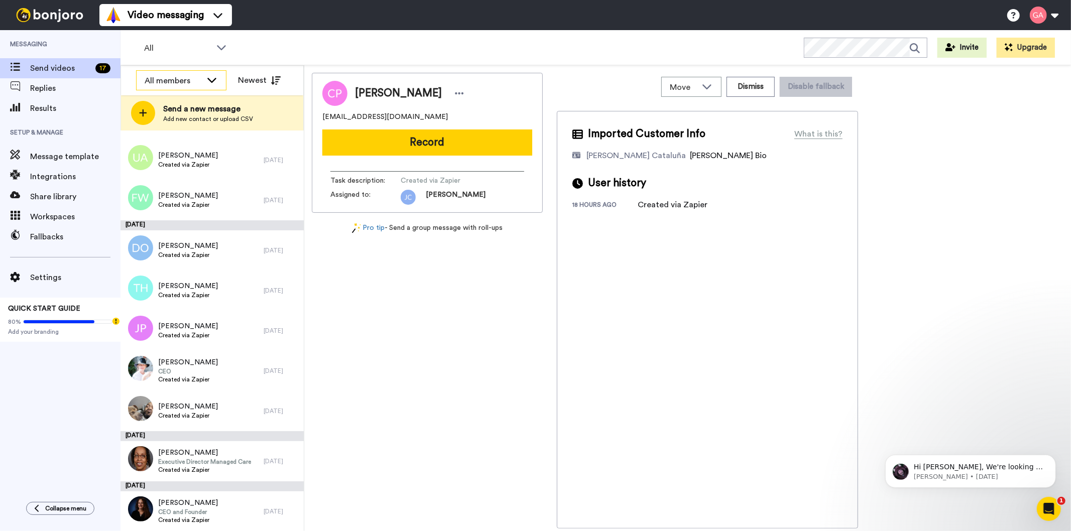
click at [188, 79] on div "All members" at bounding box center [173, 81] width 57 height 12
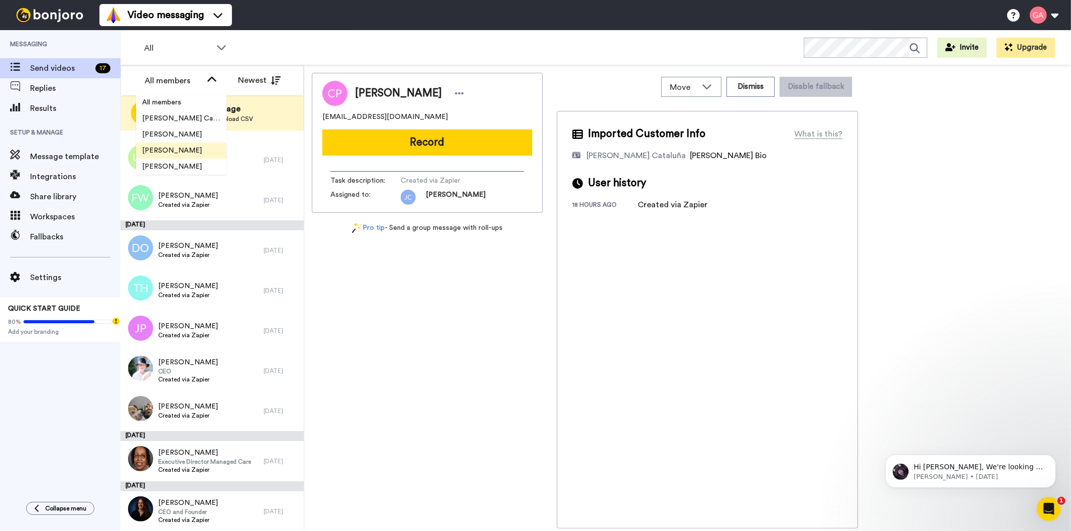
click at [185, 151] on span "[PERSON_NAME]" at bounding box center [172, 151] width 72 height 10
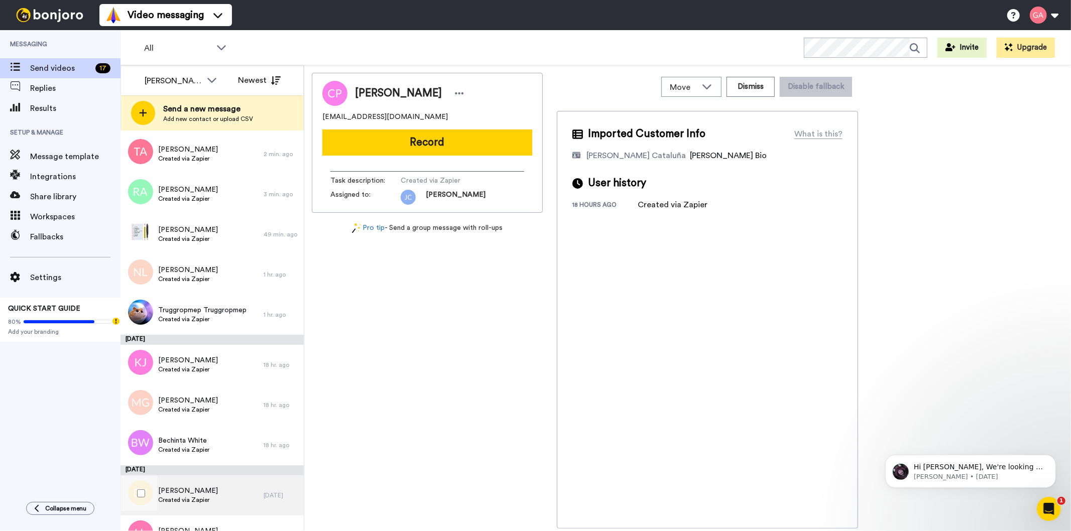
scroll to position [43, 0]
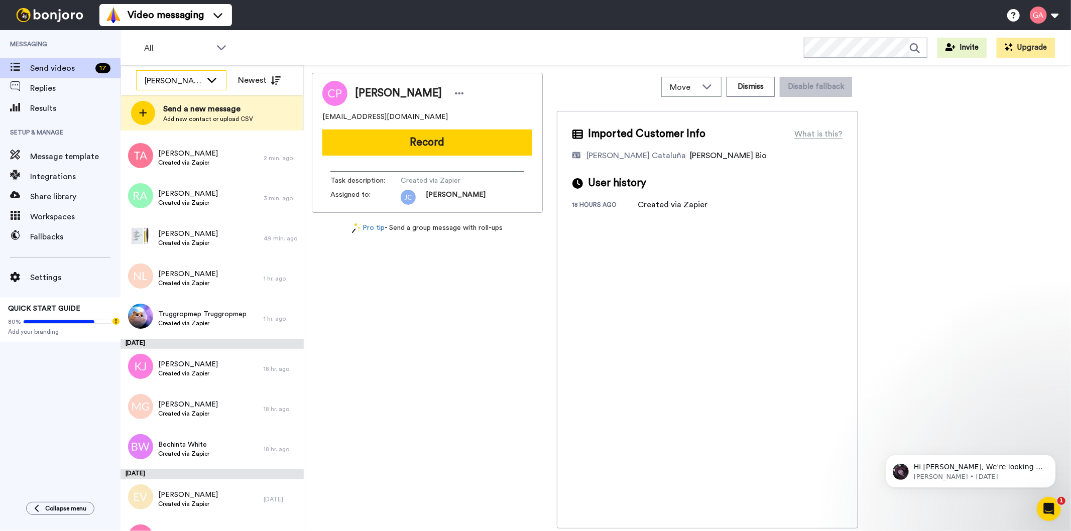
click at [202, 89] on div "[PERSON_NAME]" at bounding box center [181, 81] width 89 height 20
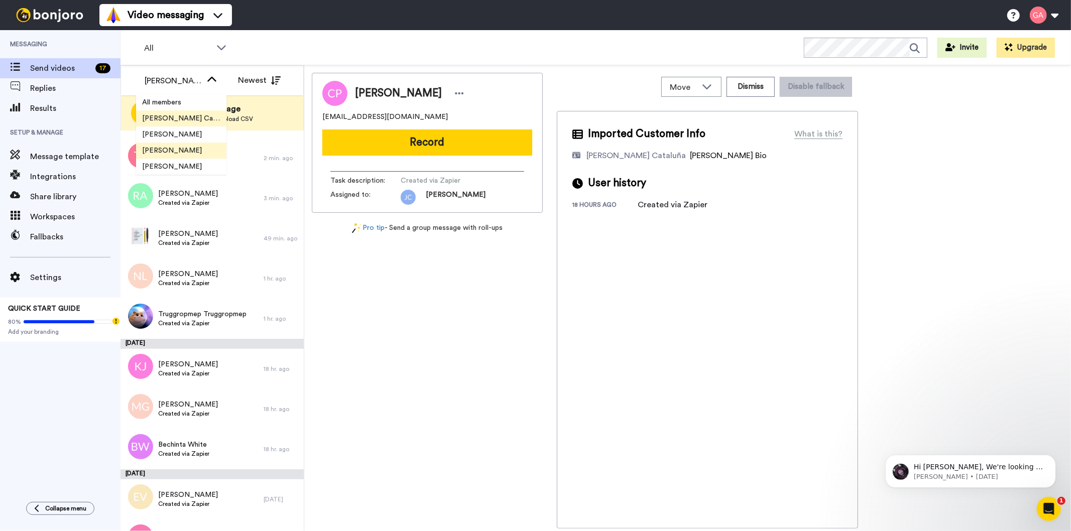
click at [181, 117] on span "[PERSON_NAME] Cataluña" at bounding box center [181, 118] width 90 height 10
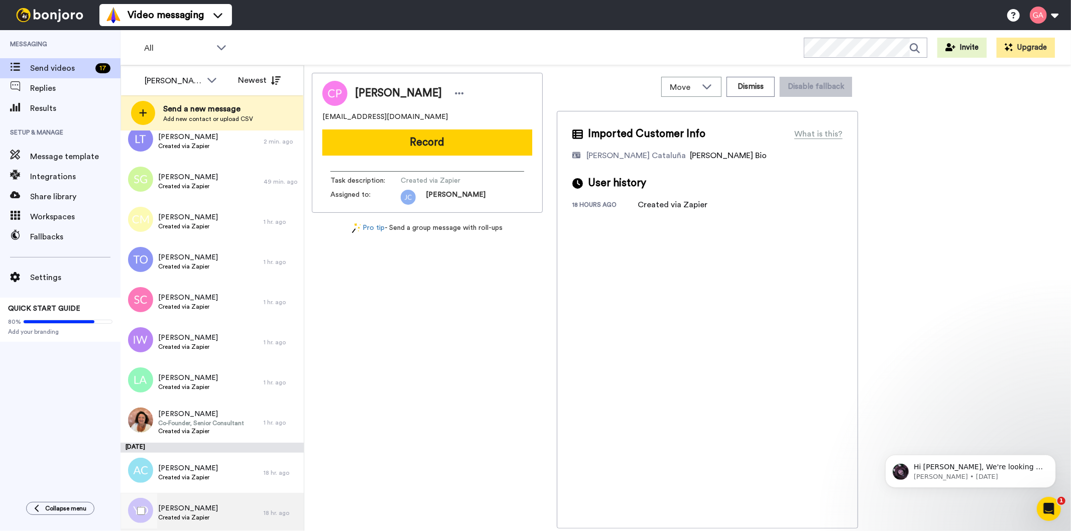
scroll to position [0, 0]
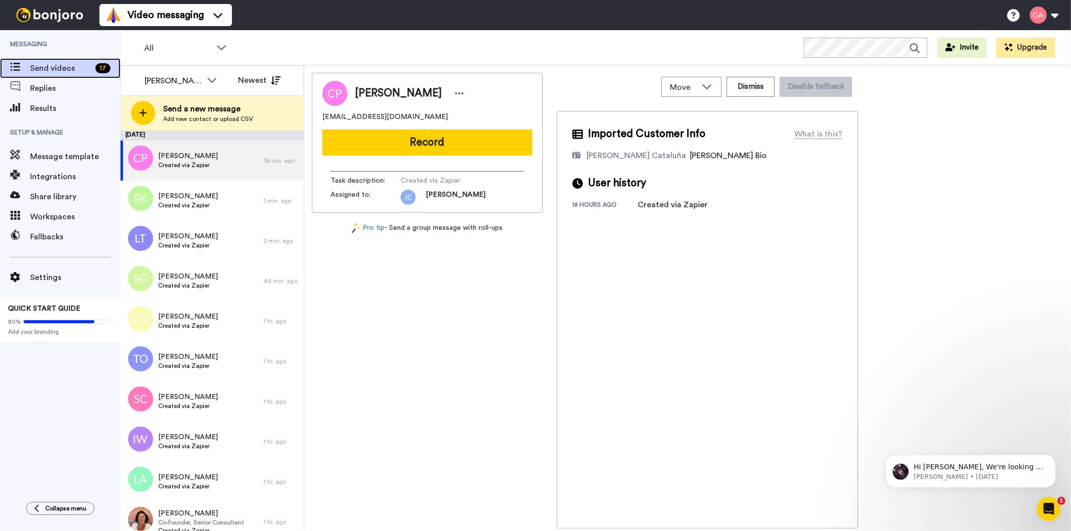
click at [81, 61] on div "Send videos 17" at bounding box center [60, 68] width 120 height 20
